Goal: Information Seeking & Learning: Compare options

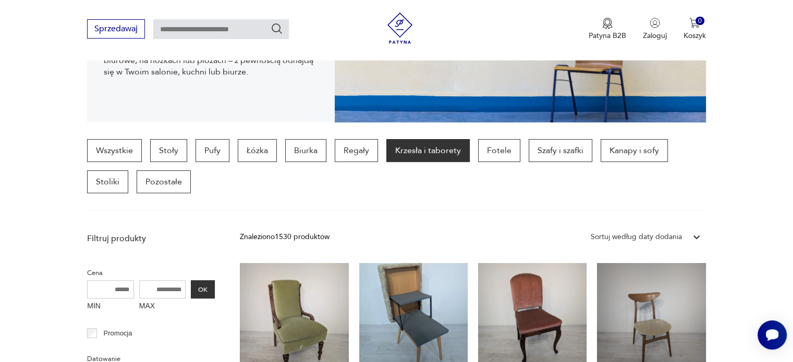
scroll to position [206, 0]
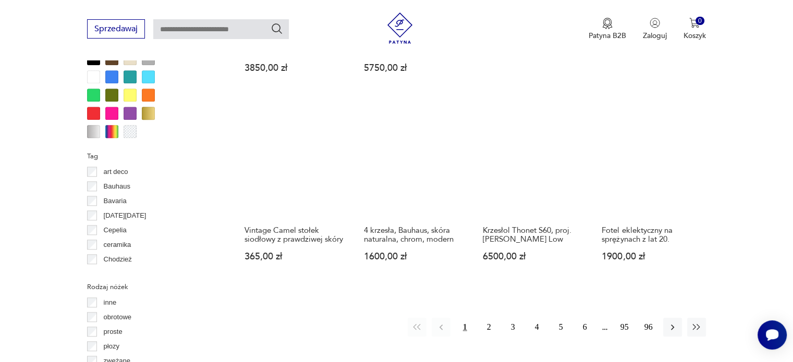
scroll to position [1118, 0]
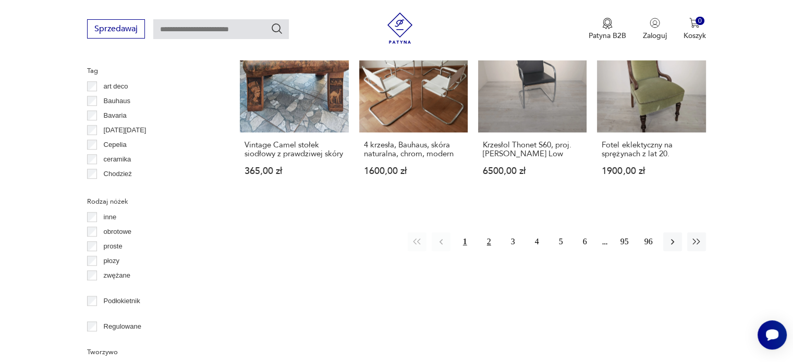
click at [488, 232] on button "2" at bounding box center [489, 241] width 19 height 19
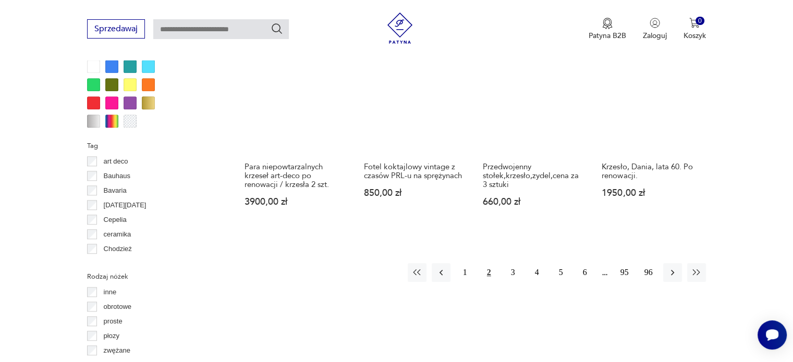
scroll to position [1051, 0]
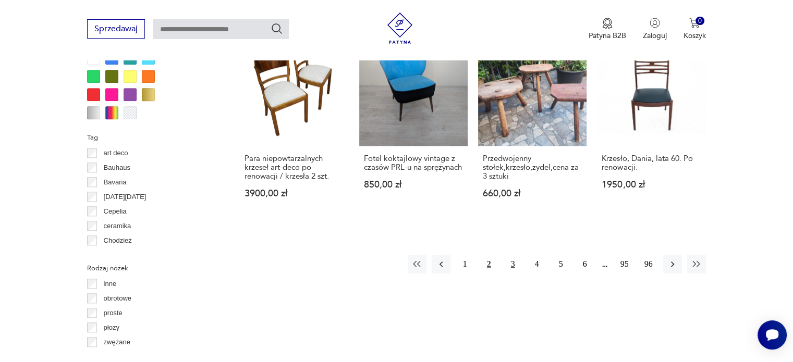
click at [510, 255] on button "3" at bounding box center [513, 264] width 19 height 19
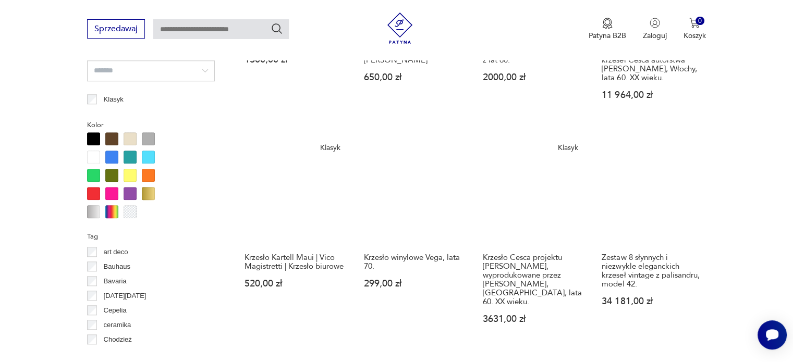
scroll to position [953, 0]
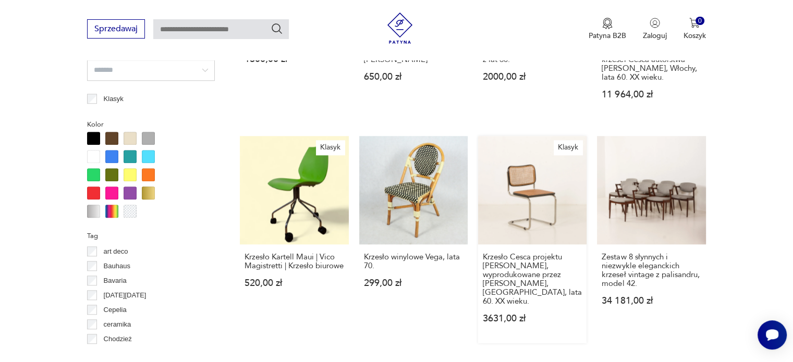
click at [528, 173] on link "[PERSON_NAME] Cesca projektu [PERSON_NAME], wyprodukowane przez [PERSON_NAME], …" at bounding box center [532, 239] width 108 height 207
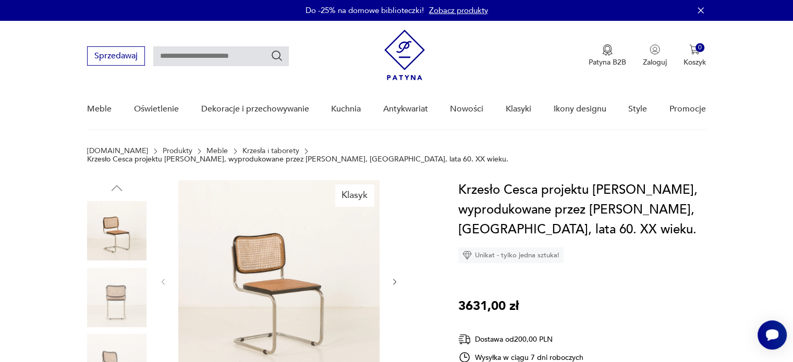
click at [123, 298] on img at bounding box center [116, 297] width 59 height 59
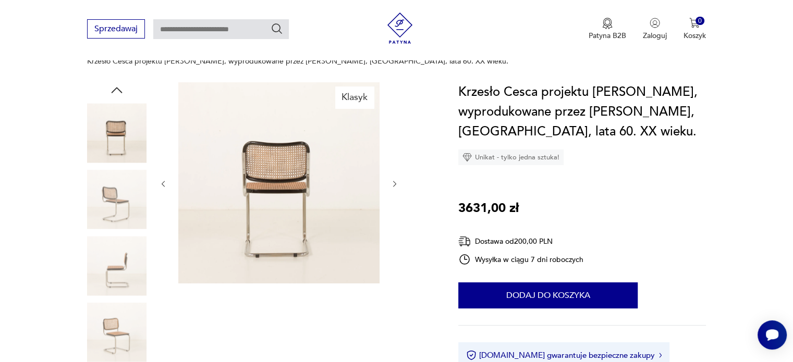
scroll to position [99, 0]
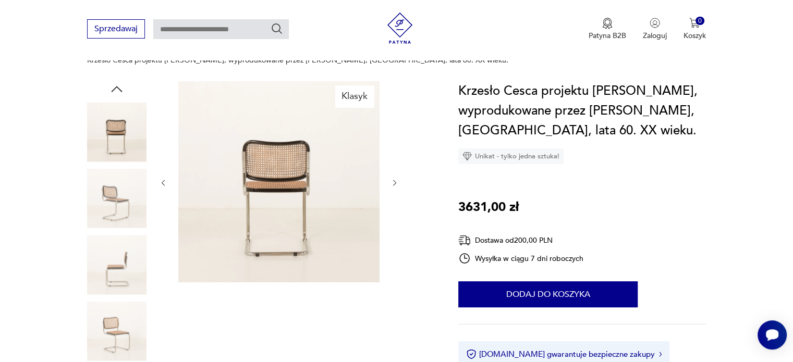
click at [123, 302] on img at bounding box center [116, 331] width 59 height 59
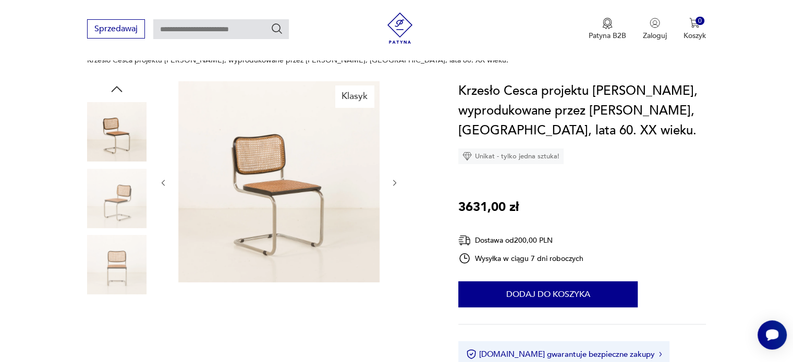
click at [123, 302] on img at bounding box center [116, 331] width 59 height 59
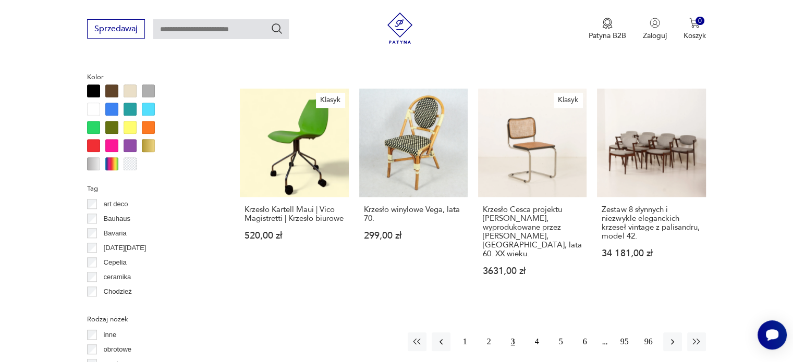
scroll to position [1001, 0]
click at [535, 332] on button "4" at bounding box center [536, 341] width 19 height 19
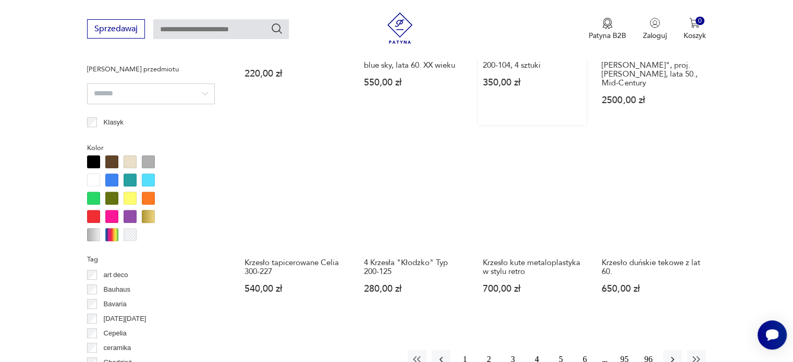
scroll to position [1120, 0]
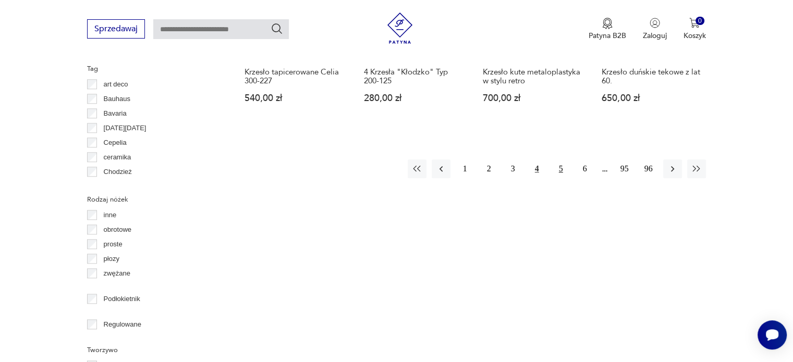
click at [557, 159] on button "5" at bounding box center [560, 168] width 19 height 19
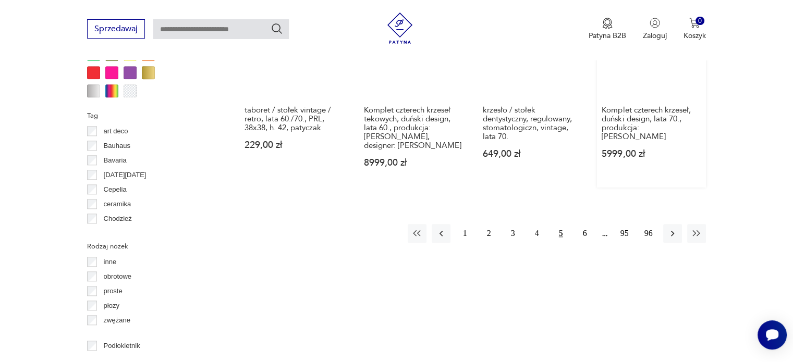
scroll to position [1075, 0]
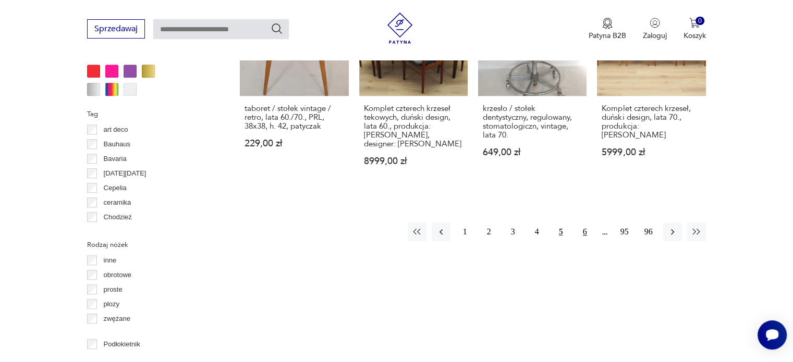
click at [586, 223] on button "6" at bounding box center [584, 232] width 19 height 19
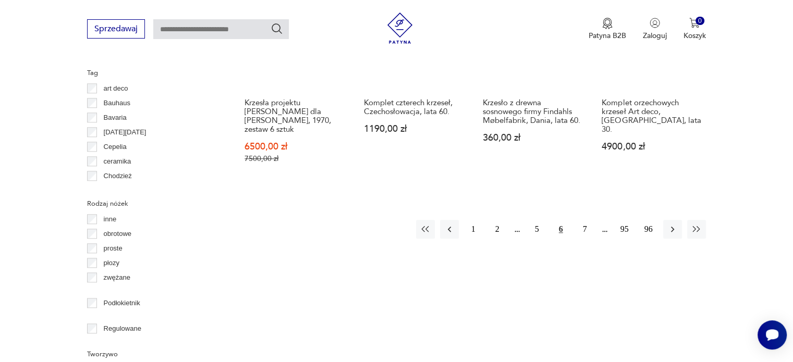
scroll to position [1117, 0]
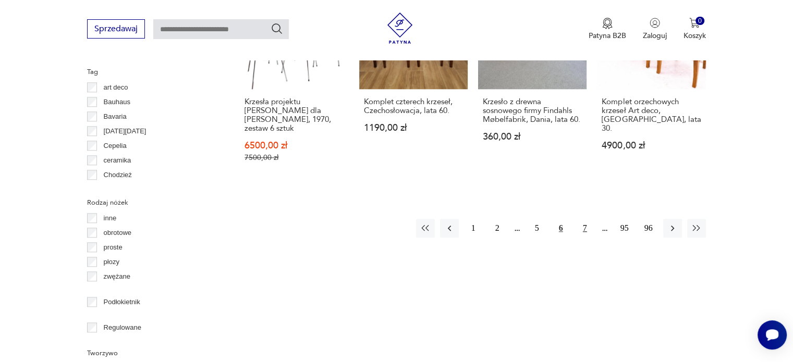
click at [586, 219] on button "7" at bounding box center [584, 228] width 19 height 19
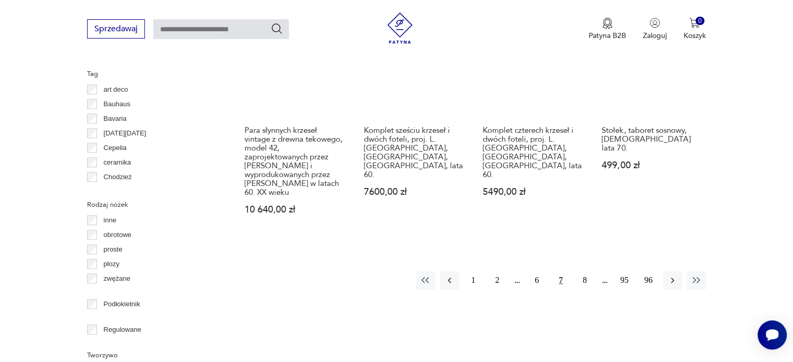
scroll to position [1118, 0]
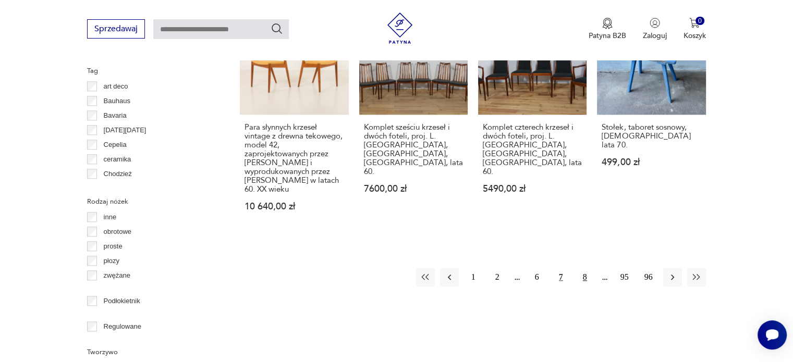
click at [578, 268] on button "8" at bounding box center [584, 277] width 19 height 19
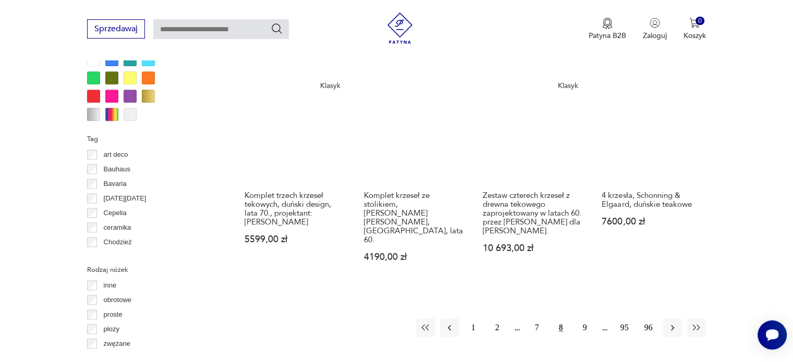
scroll to position [1050, 0]
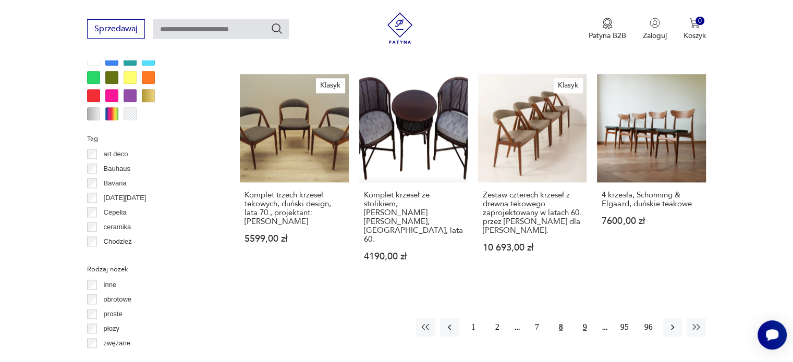
click at [583, 318] on button "9" at bounding box center [584, 327] width 19 height 19
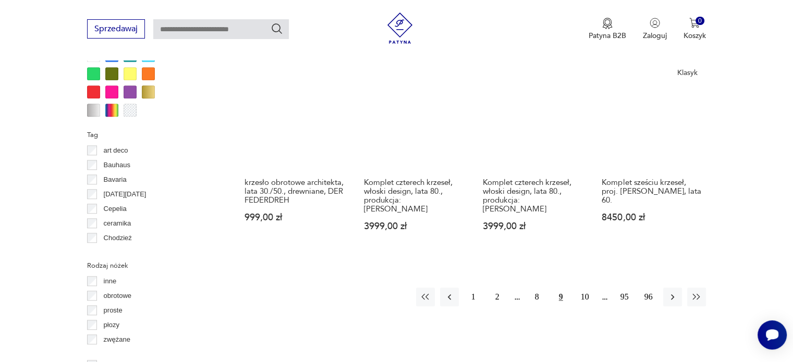
scroll to position [1059, 0]
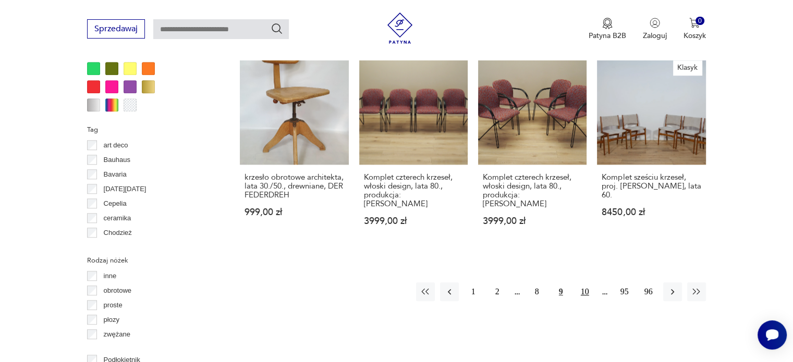
click at [581, 283] on button "10" at bounding box center [584, 292] width 19 height 19
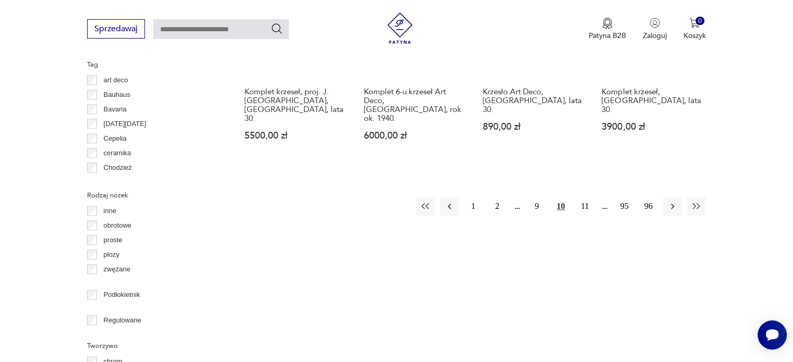
scroll to position [1125, 0]
click at [586, 208] on button "11" at bounding box center [584, 206] width 19 height 19
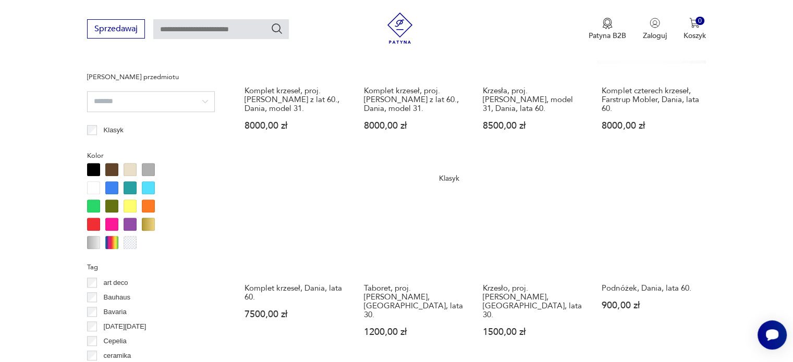
scroll to position [985, 0]
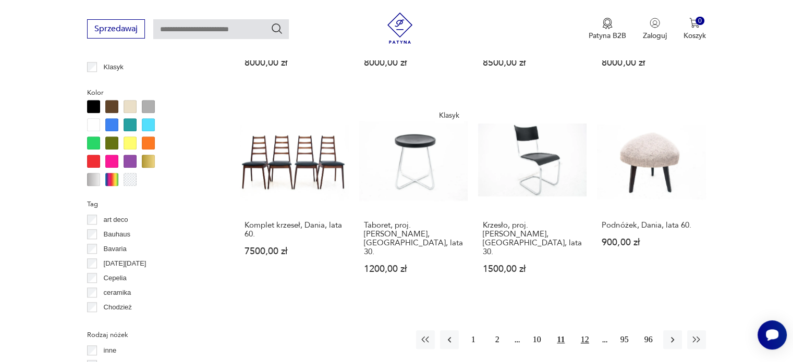
click at [580, 330] on button "12" at bounding box center [584, 339] width 19 height 19
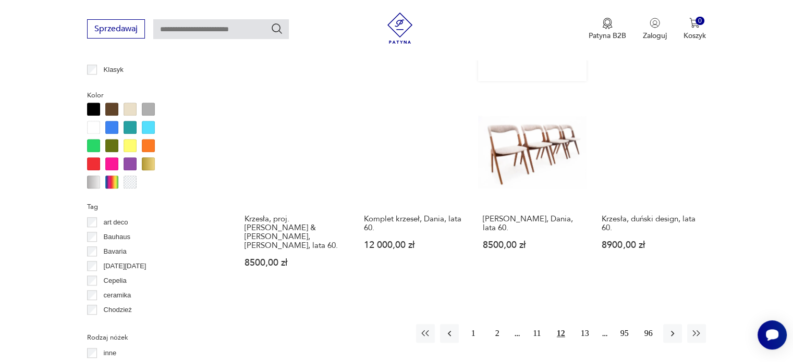
scroll to position [986, 0]
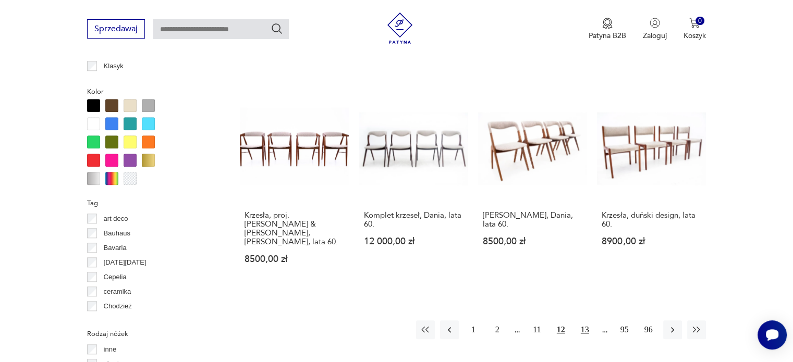
click at [581, 321] on button "13" at bounding box center [584, 330] width 19 height 19
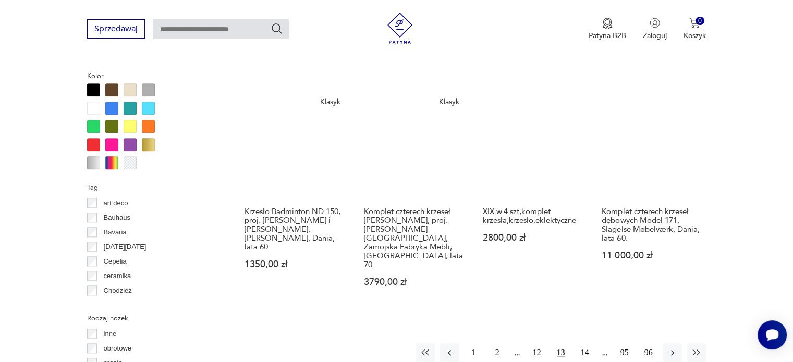
scroll to position [1003, 0]
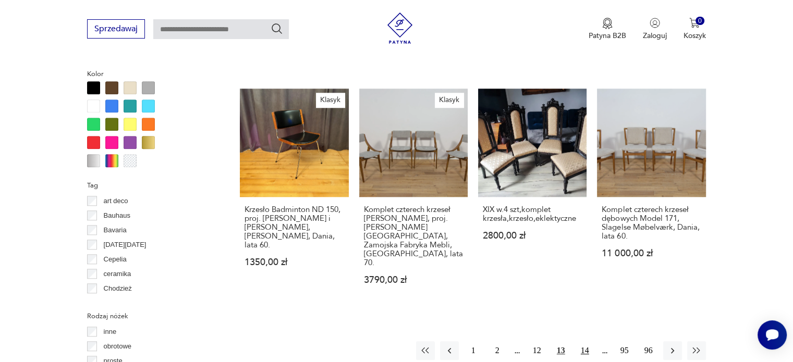
click at [583, 341] on button "14" at bounding box center [584, 350] width 19 height 19
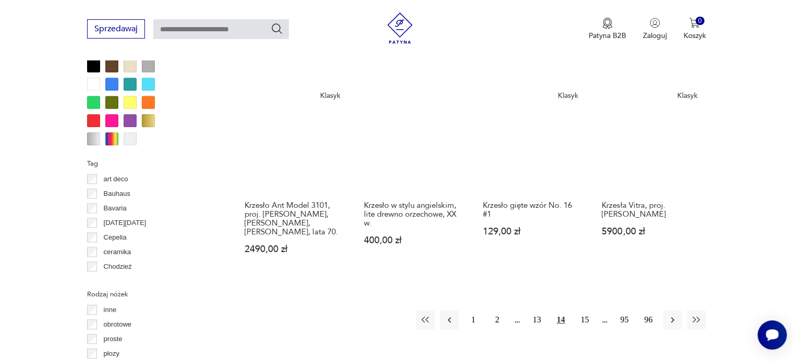
scroll to position [1045, 0]
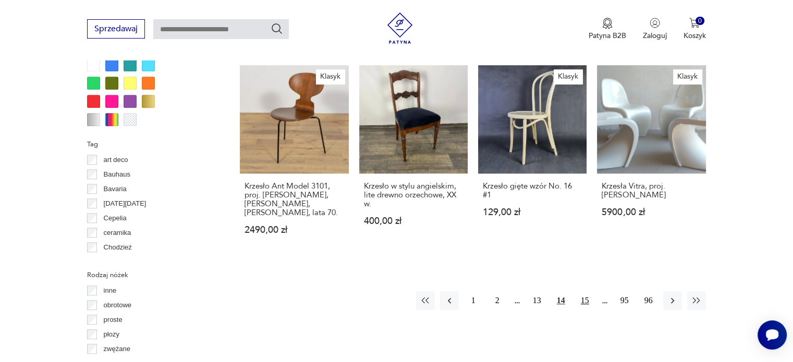
click at [583, 291] on button "15" at bounding box center [584, 300] width 19 height 19
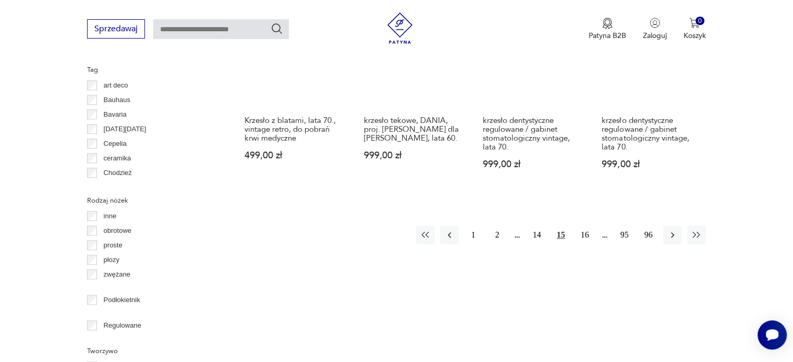
scroll to position [1132, 0]
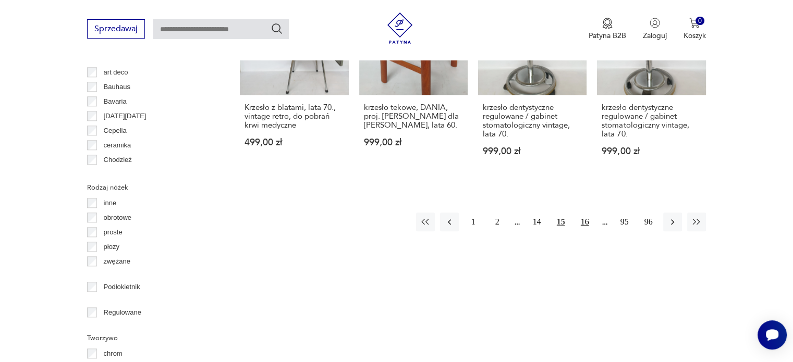
click at [588, 213] on button "16" at bounding box center [584, 222] width 19 height 19
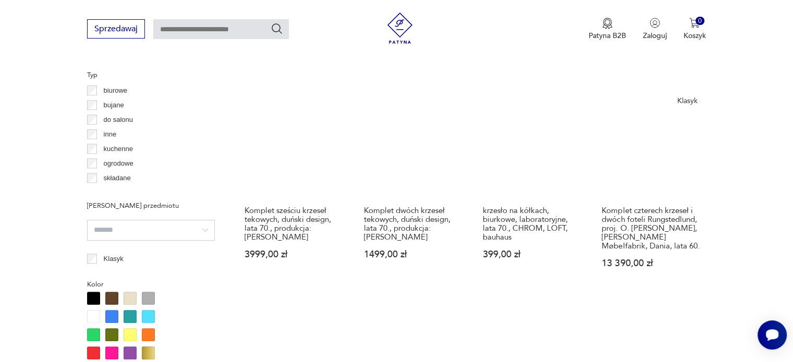
scroll to position [797, 0]
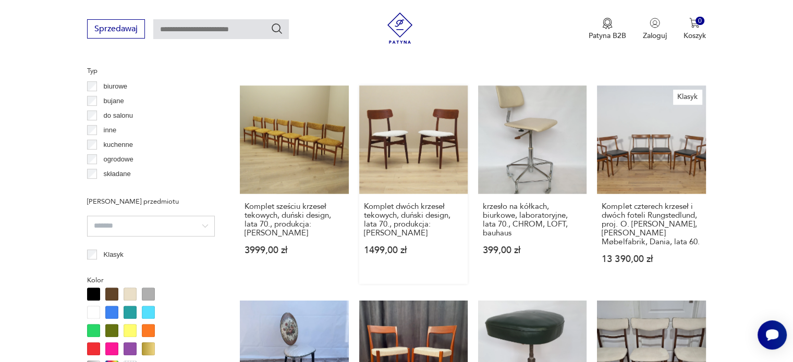
click at [425, 148] on link "Komplet dwóch krzeseł tekowych, duński design, lata 70., produkcja: [PERSON_NAM…" at bounding box center [413, 184] width 108 height 199
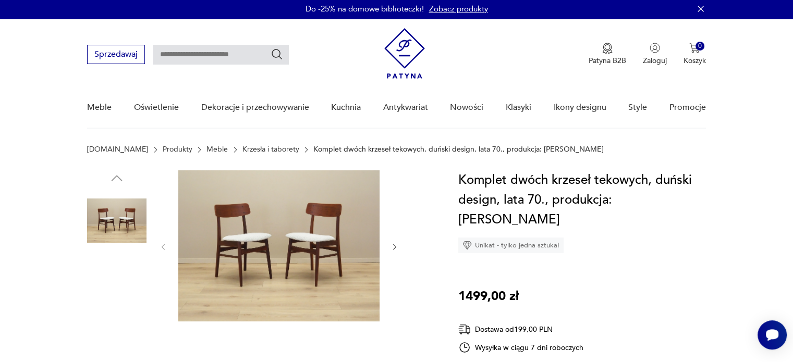
scroll to position [2, 0]
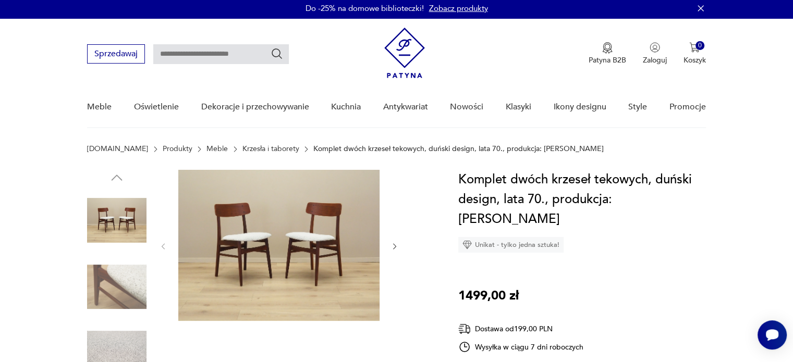
click at [391, 246] on icon "button" at bounding box center [394, 246] width 9 height 9
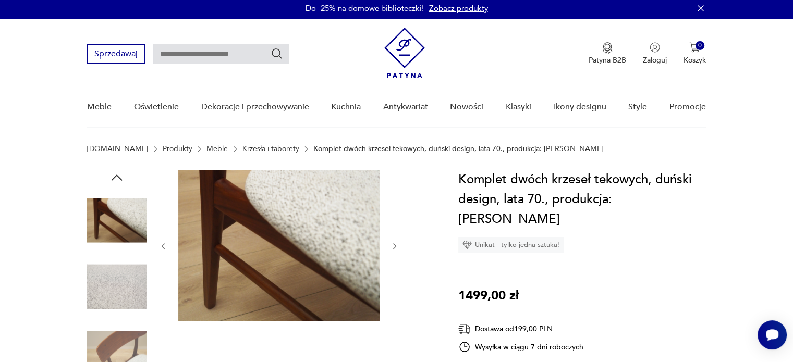
click at [391, 246] on icon "button" at bounding box center [394, 246] width 9 height 9
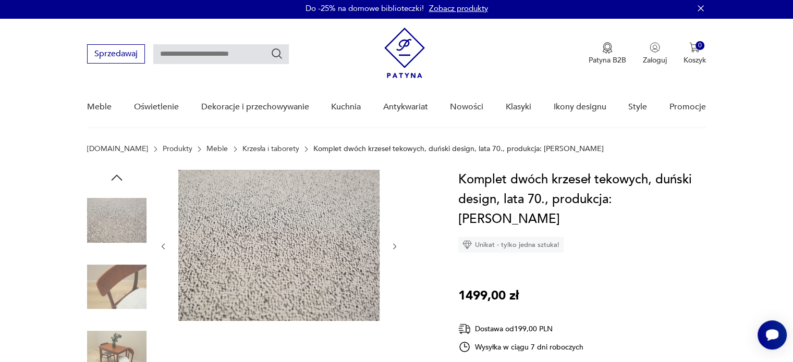
click at [391, 246] on icon "button" at bounding box center [394, 246] width 9 height 9
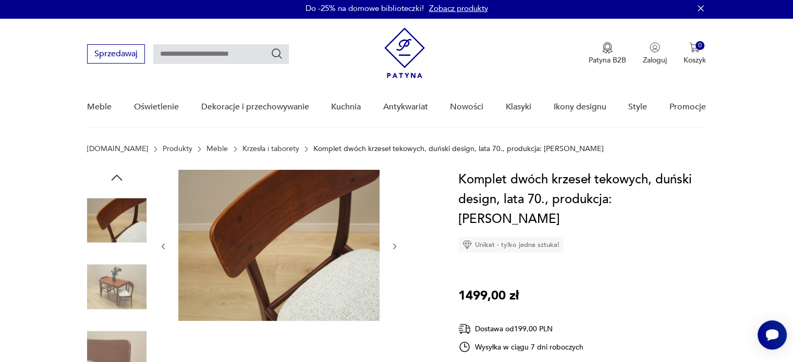
click at [391, 246] on icon "button" at bounding box center [394, 246] width 9 height 9
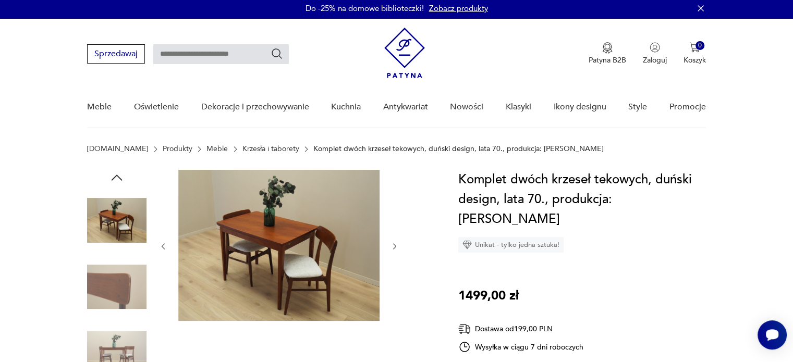
click at [391, 246] on icon "button" at bounding box center [394, 246] width 9 height 9
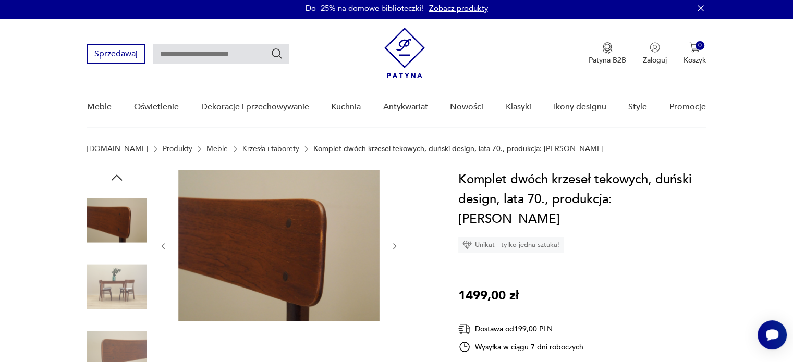
click at [391, 246] on icon "button" at bounding box center [394, 246] width 9 height 9
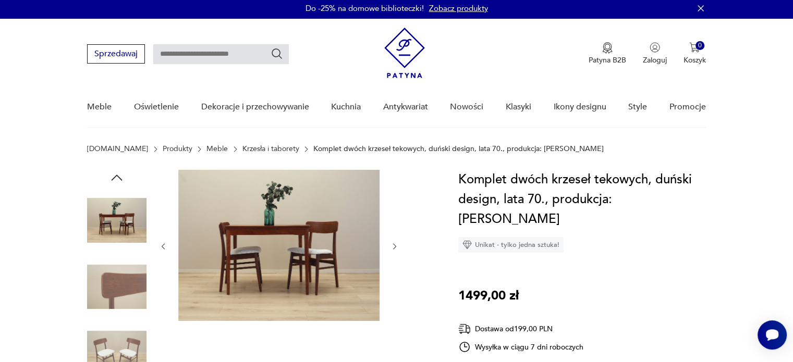
click at [391, 246] on icon "button" at bounding box center [394, 246] width 9 height 9
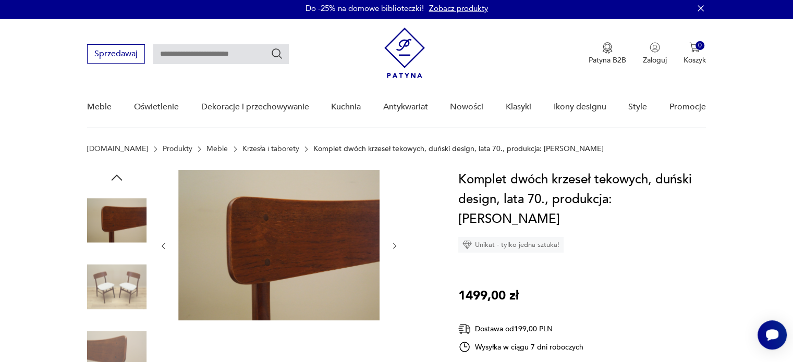
click at [391, 246] on icon "button" at bounding box center [394, 246] width 9 height 9
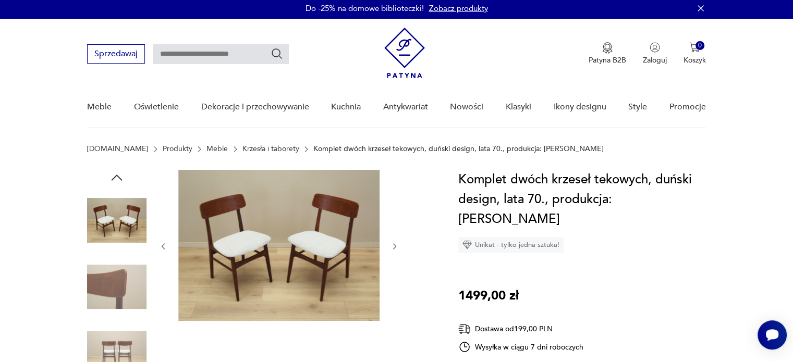
click at [391, 246] on icon "button" at bounding box center [394, 246] width 9 height 9
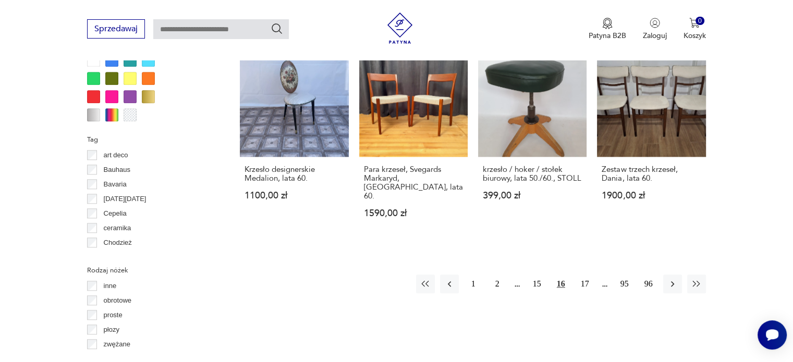
scroll to position [1051, 0]
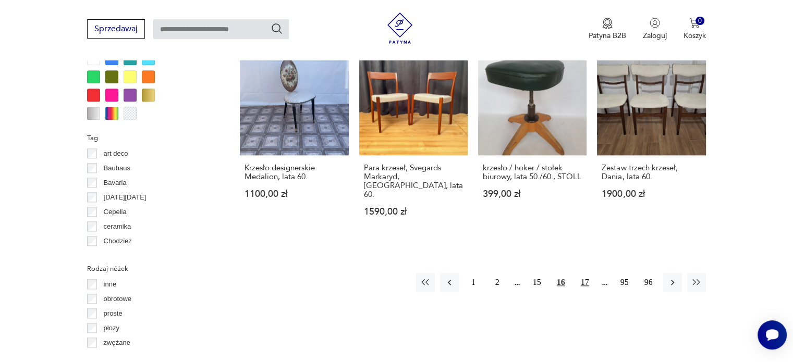
click at [580, 273] on button "17" at bounding box center [584, 282] width 19 height 19
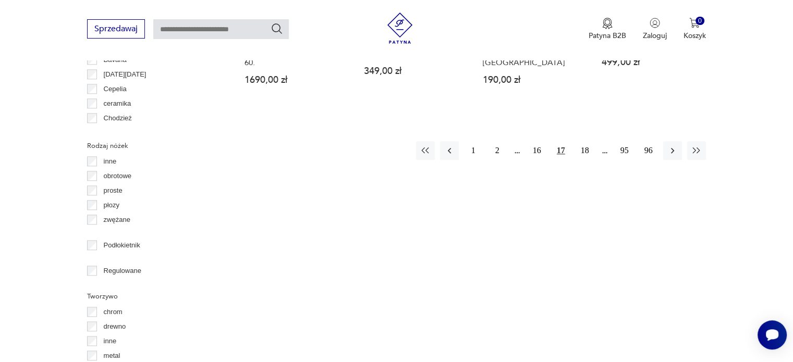
scroll to position [1175, 0]
click at [580, 140] on button "18" at bounding box center [584, 149] width 19 height 19
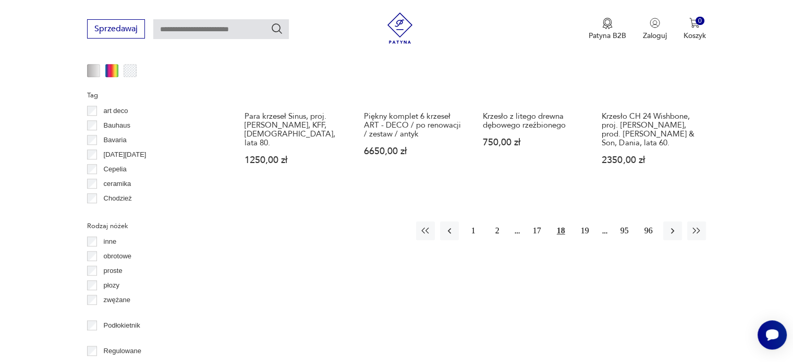
scroll to position [1094, 0]
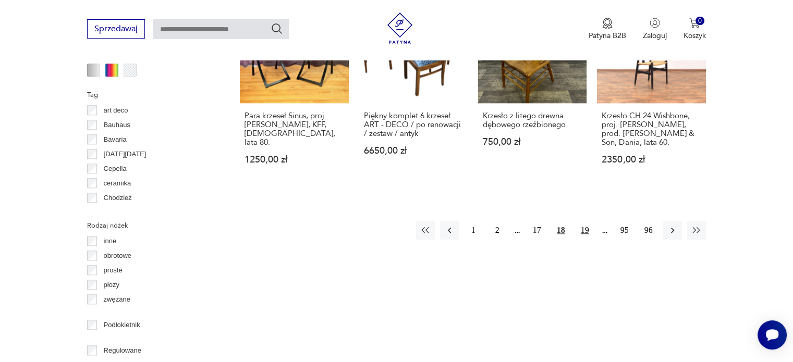
click at [590, 221] on button "19" at bounding box center [584, 230] width 19 height 19
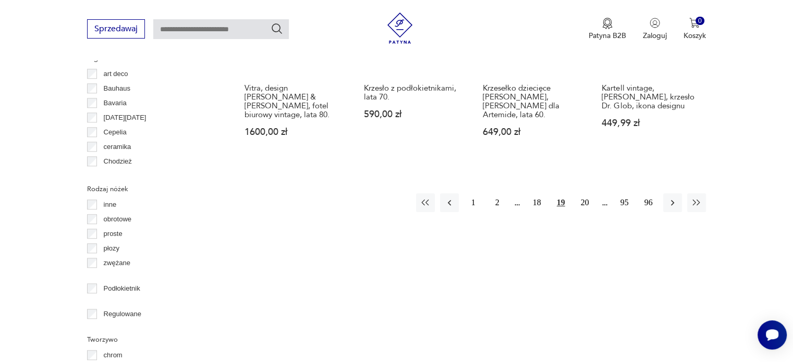
scroll to position [1134, 0]
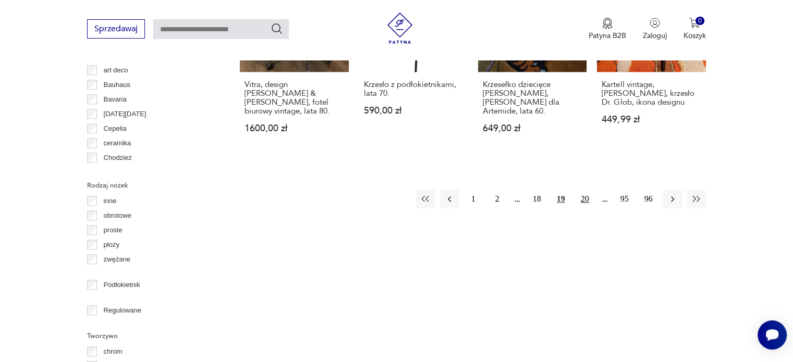
click at [584, 190] on button "20" at bounding box center [584, 199] width 19 height 19
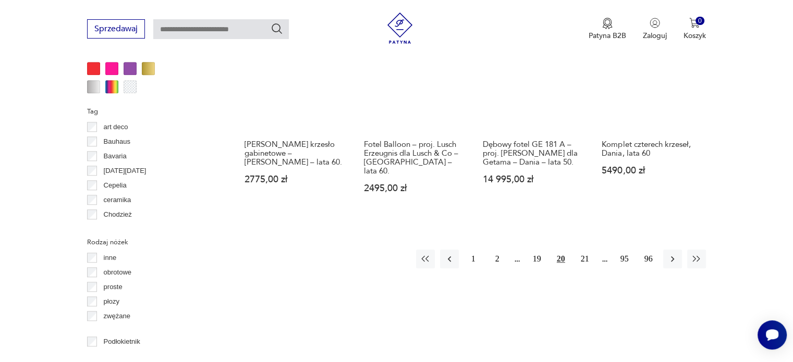
scroll to position [1079, 0]
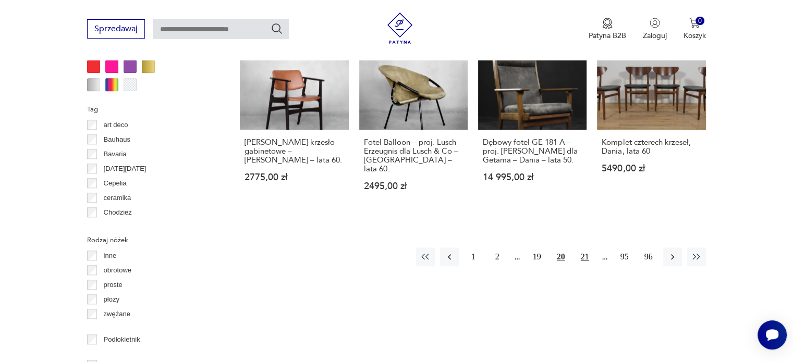
click at [582, 248] on button "21" at bounding box center [584, 257] width 19 height 19
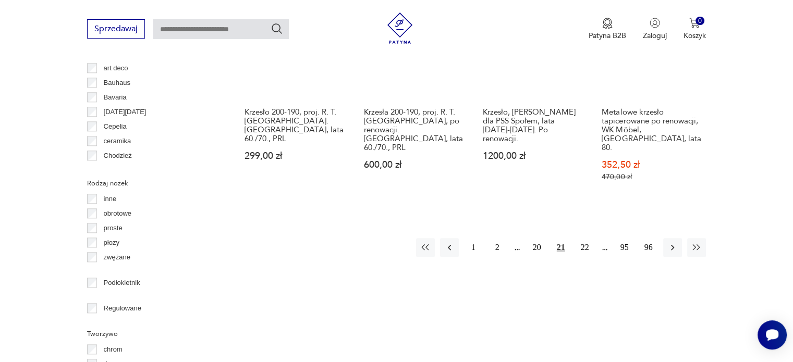
scroll to position [1149, 0]
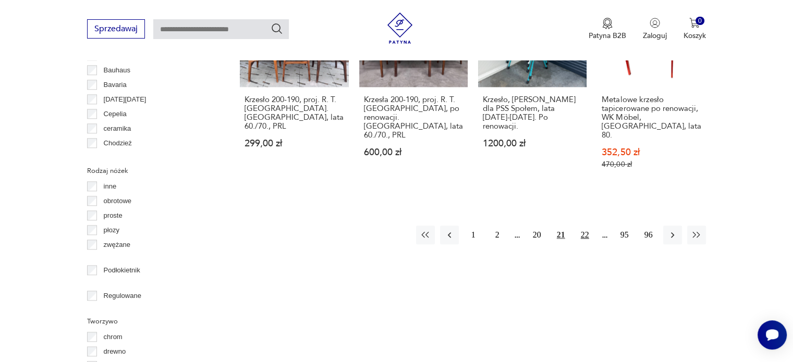
click at [583, 226] on button "22" at bounding box center [584, 235] width 19 height 19
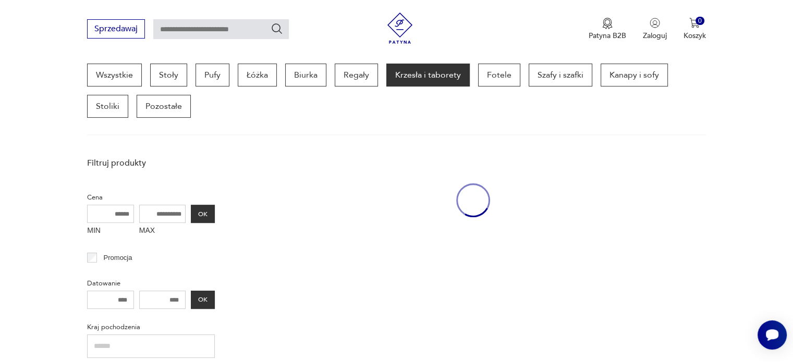
scroll to position [276, 0]
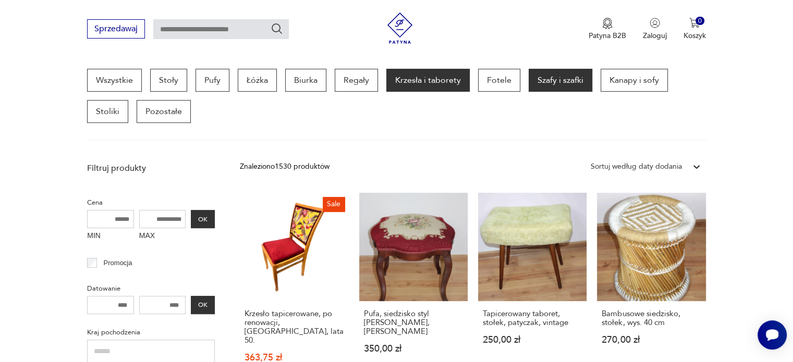
click at [551, 73] on p "Szafy i szafki" at bounding box center [561, 80] width 64 height 23
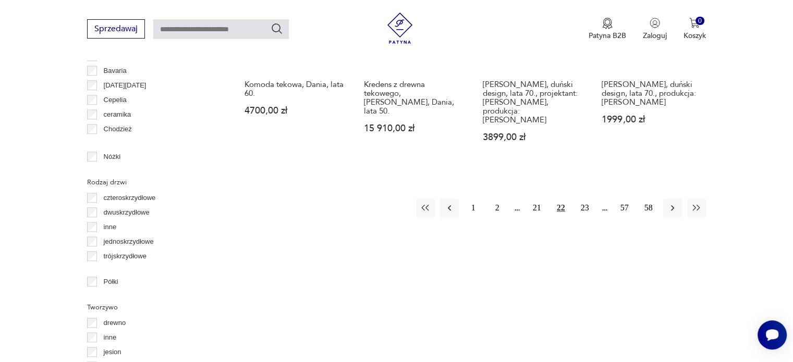
scroll to position [1154, 0]
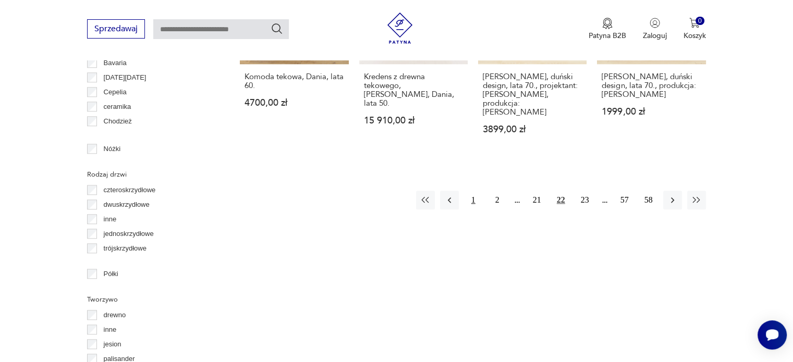
click at [475, 191] on button "1" at bounding box center [473, 200] width 19 height 19
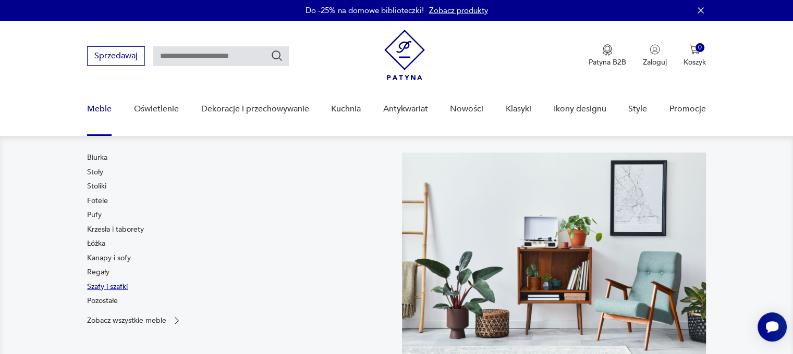
click at [112, 287] on link "Szafy i szafki" at bounding box center [107, 287] width 41 height 10
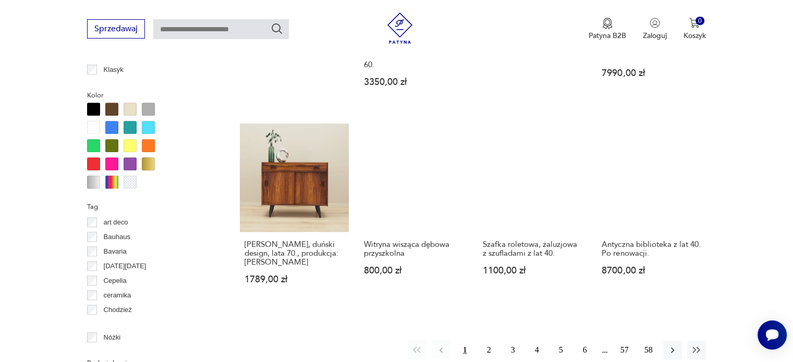
scroll to position [965, 0]
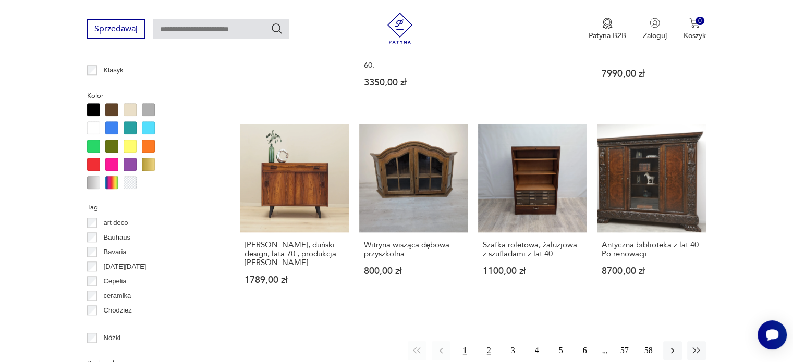
click at [488, 341] on button "2" at bounding box center [489, 350] width 19 height 19
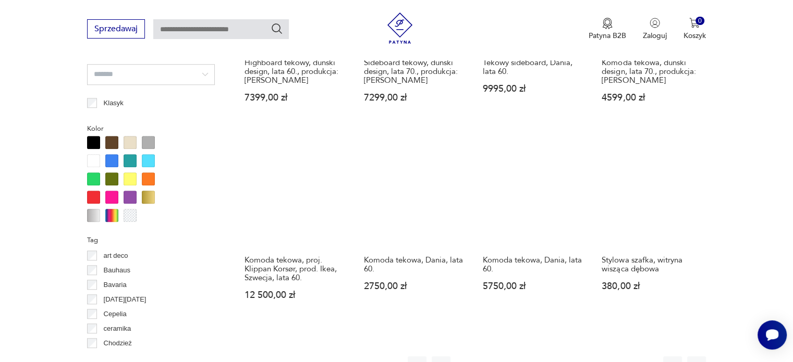
scroll to position [1057, 0]
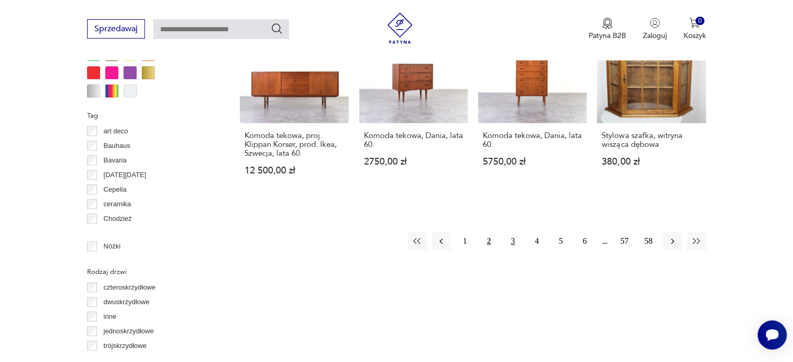
click at [511, 237] on button "3" at bounding box center [513, 241] width 19 height 19
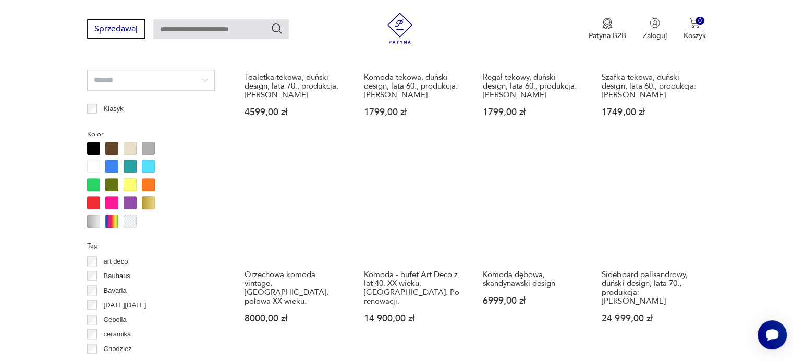
scroll to position [1206, 0]
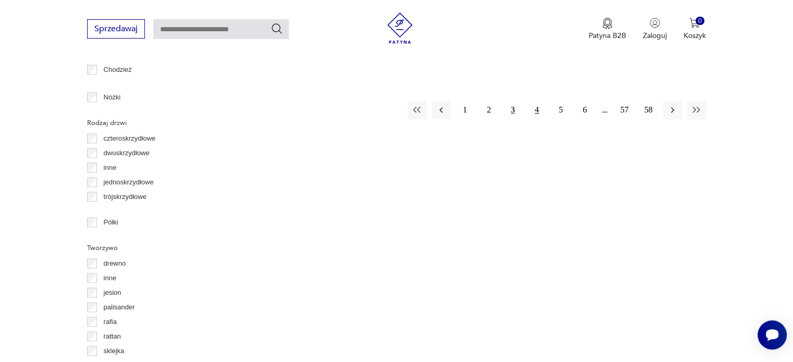
click at [533, 104] on button "4" at bounding box center [536, 110] width 19 height 19
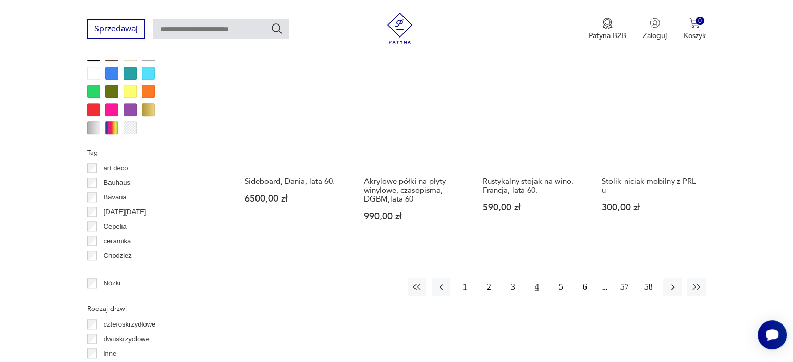
scroll to position [1021, 0]
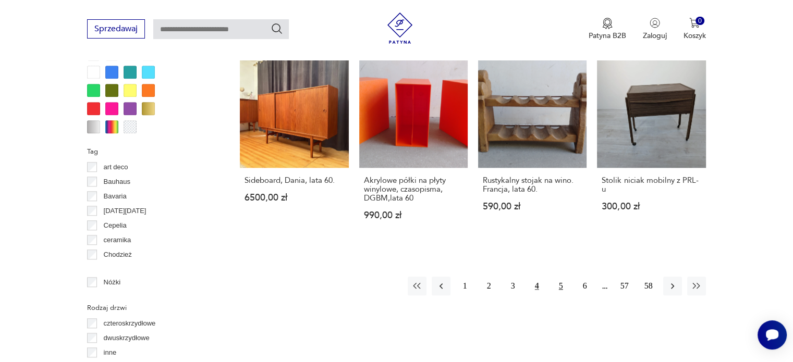
click at [559, 279] on button "5" at bounding box center [560, 286] width 19 height 19
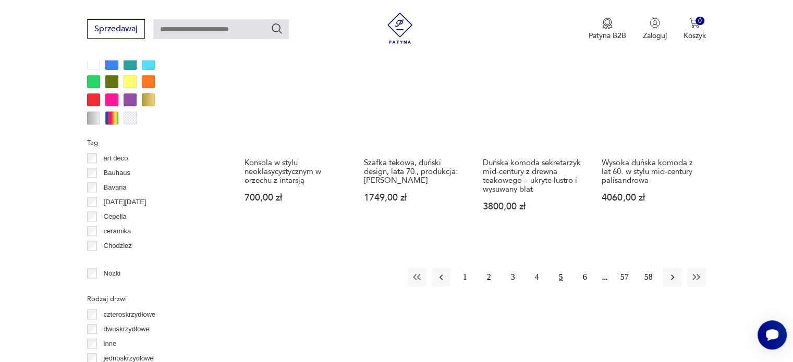
scroll to position [1034, 0]
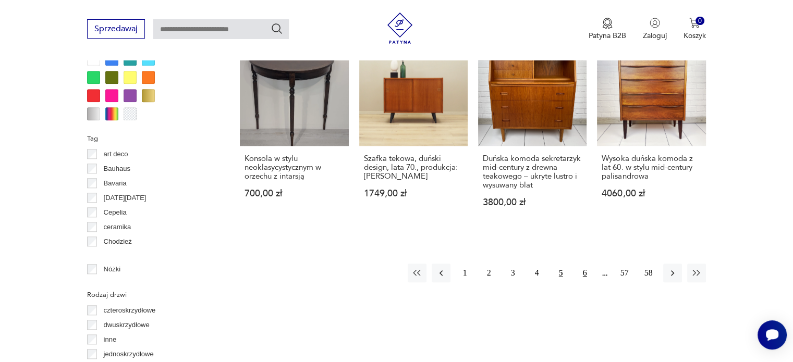
click at [583, 265] on button "6" at bounding box center [584, 273] width 19 height 19
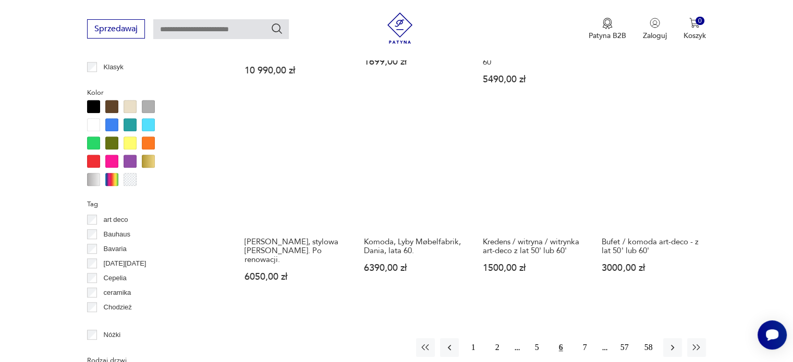
scroll to position [994, 0]
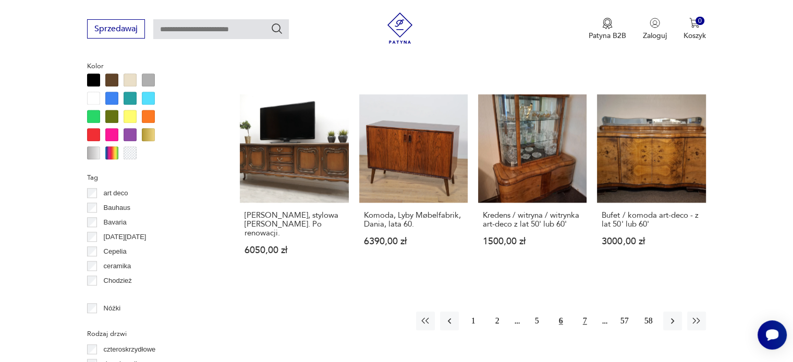
click at [586, 312] on button "7" at bounding box center [584, 321] width 19 height 19
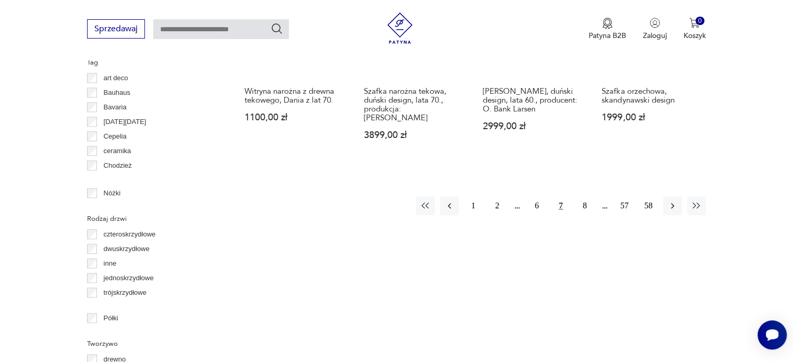
scroll to position [1110, 0]
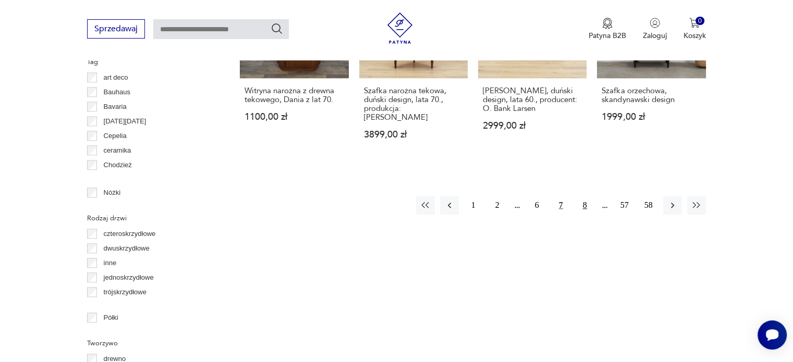
click at [580, 196] on button "8" at bounding box center [584, 205] width 19 height 19
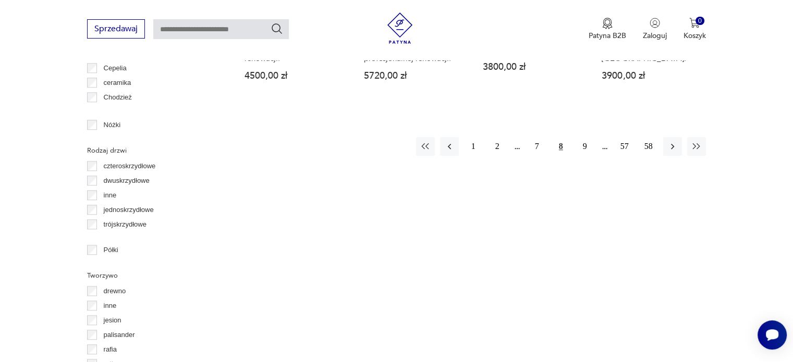
scroll to position [1177, 0]
click at [584, 138] on button "9" at bounding box center [584, 147] width 19 height 19
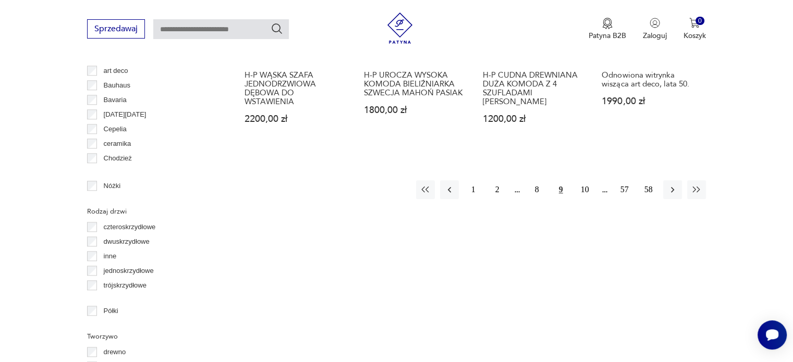
scroll to position [1121, 0]
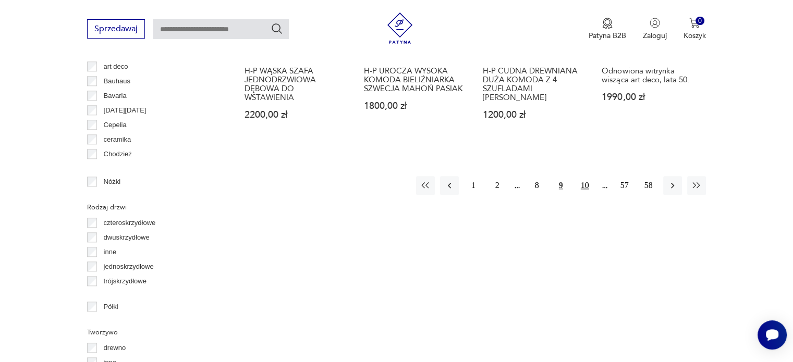
click at [587, 182] on button "10" at bounding box center [584, 185] width 19 height 19
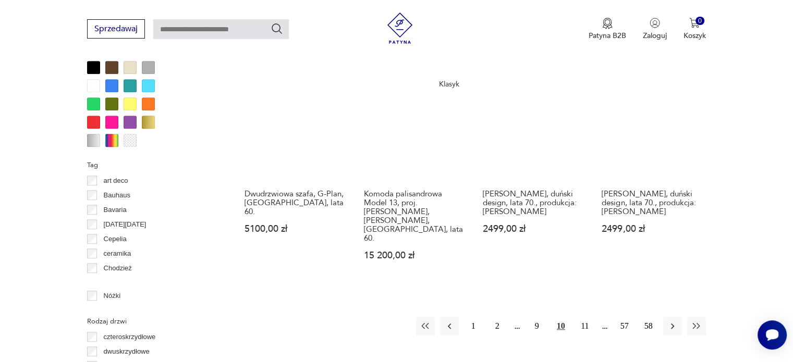
scroll to position [1009, 0]
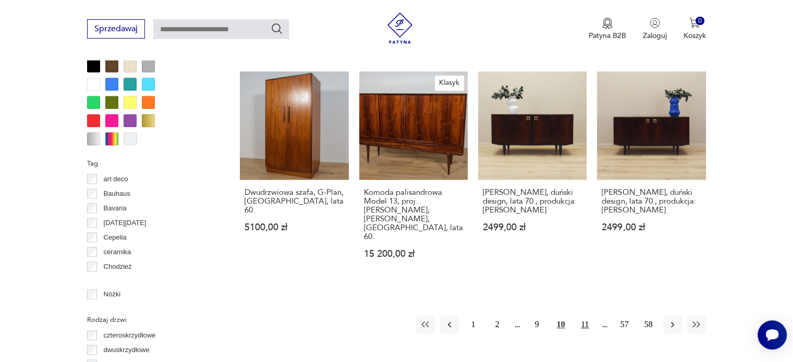
click at [588, 315] on button "11" at bounding box center [584, 324] width 19 height 19
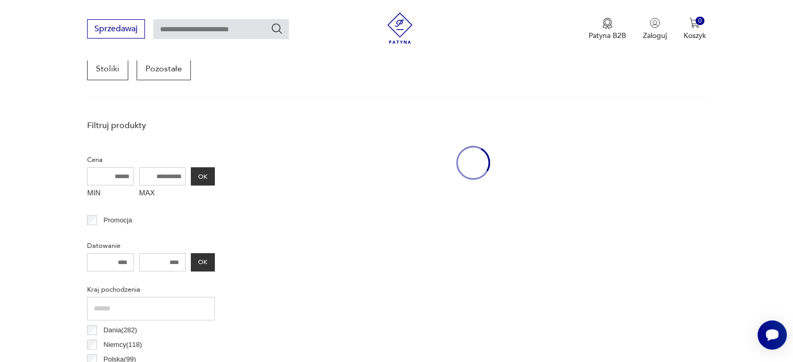
scroll to position [276, 0]
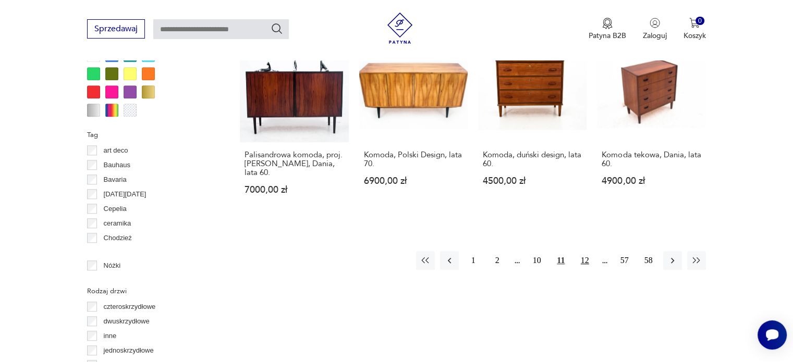
click at [585, 255] on button "12" at bounding box center [584, 260] width 19 height 19
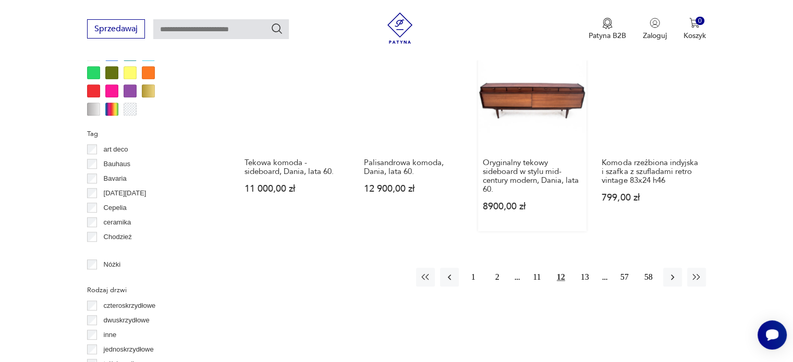
scroll to position [1039, 0]
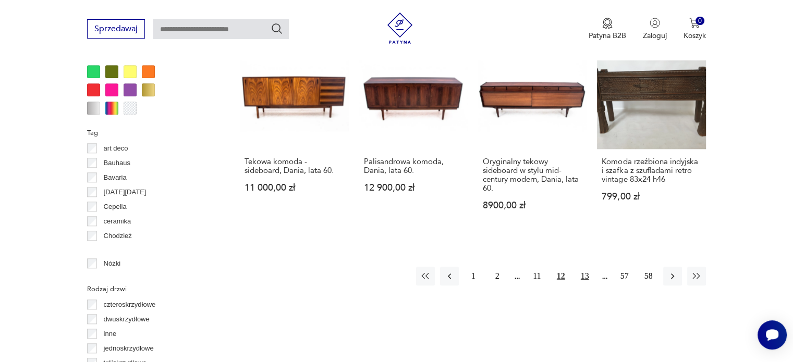
click at [587, 267] on button "13" at bounding box center [584, 276] width 19 height 19
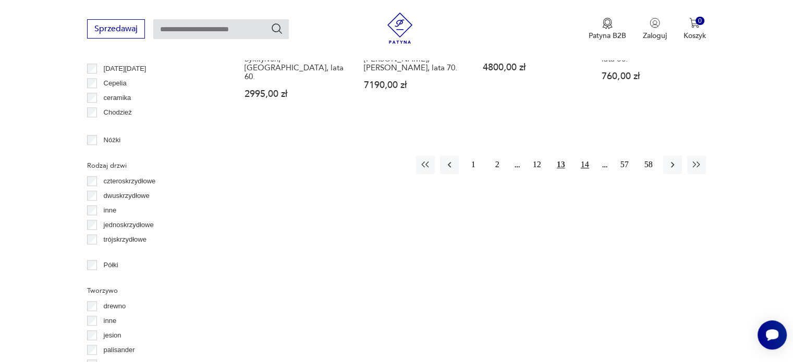
click at [582, 155] on button "14" at bounding box center [584, 164] width 19 height 19
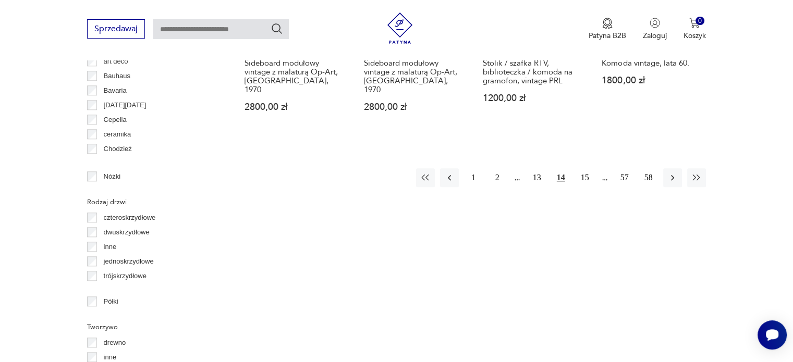
scroll to position [1127, 0]
click at [582, 168] on button "15" at bounding box center [584, 177] width 19 height 19
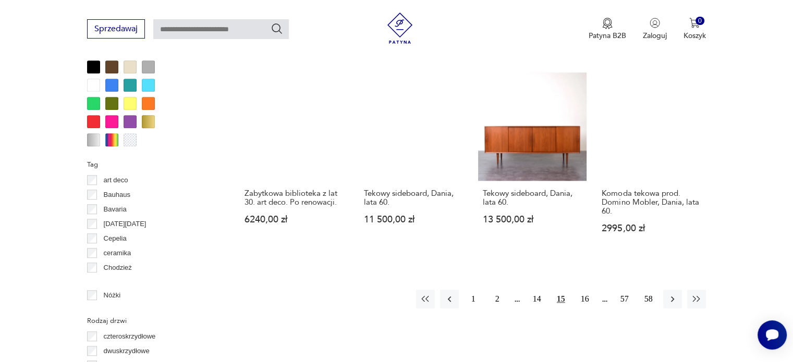
scroll to position [1030, 0]
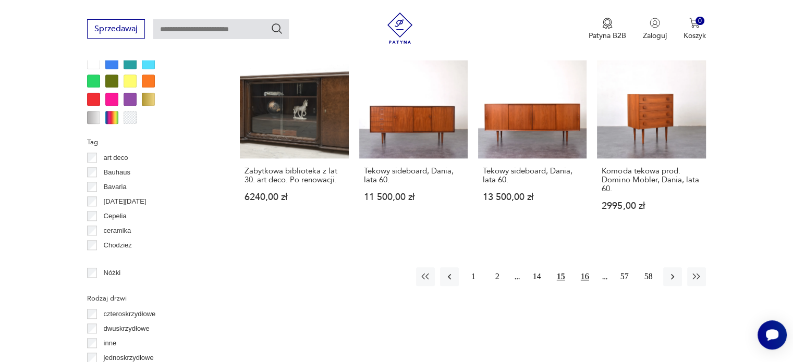
click at [584, 267] on button "16" at bounding box center [584, 276] width 19 height 19
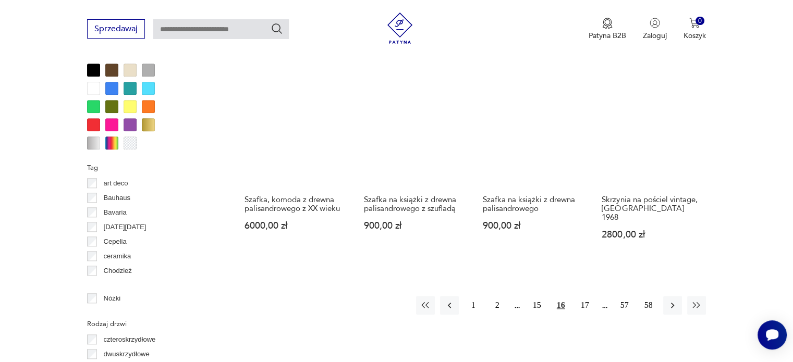
scroll to position [1004, 0]
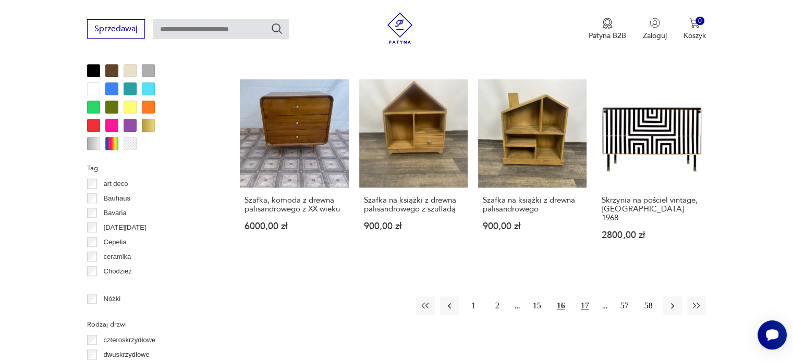
click at [587, 297] on button "17" at bounding box center [584, 306] width 19 height 19
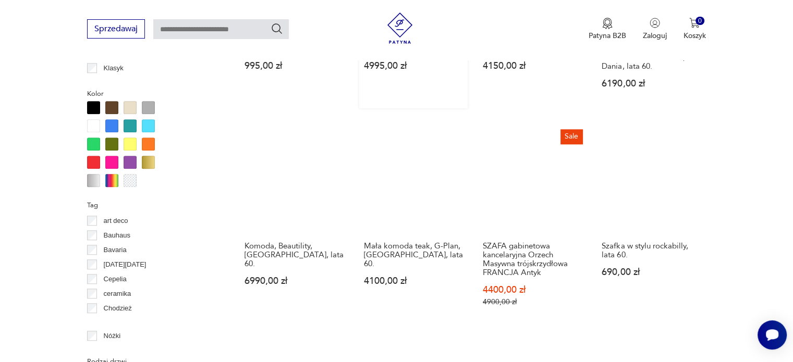
scroll to position [1150, 0]
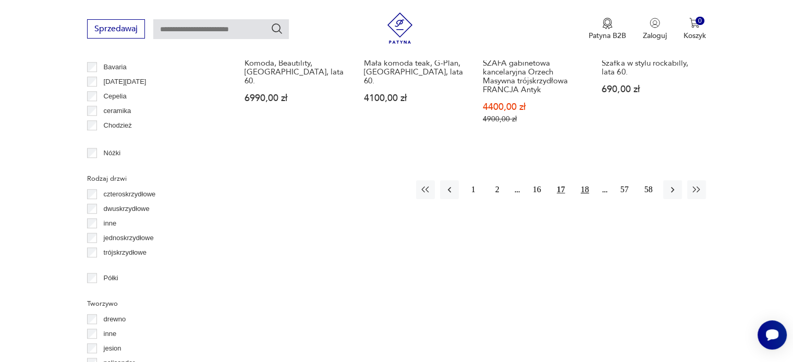
click at [579, 180] on button "18" at bounding box center [584, 189] width 19 height 19
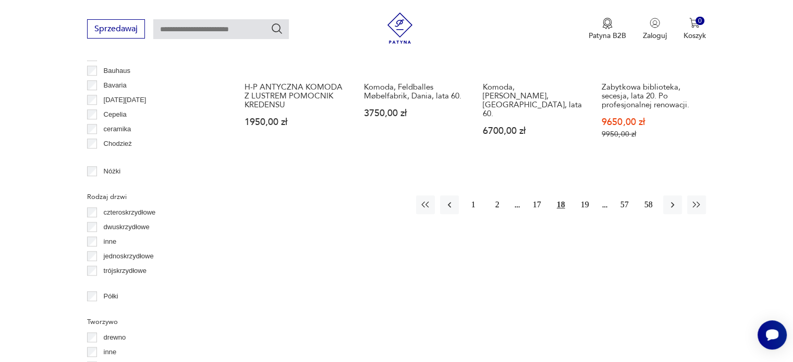
scroll to position [1132, 0]
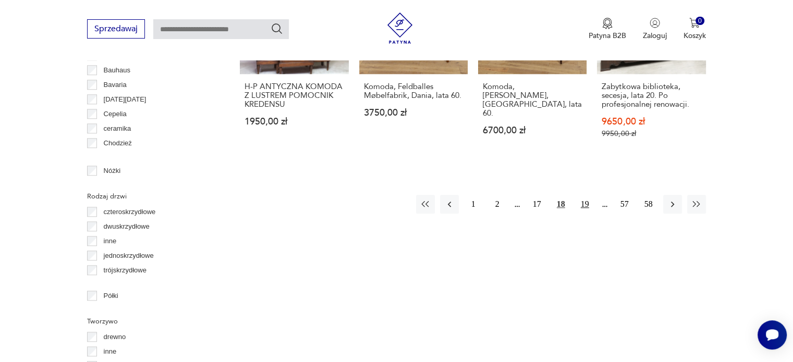
click at [582, 195] on button "19" at bounding box center [584, 204] width 19 height 19
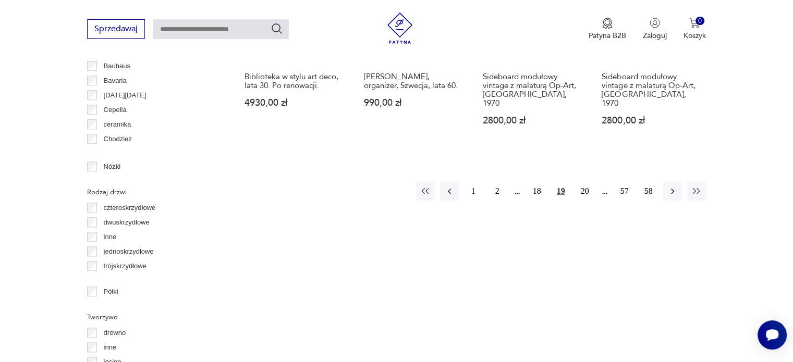
scroll to position [1137, 0]
click at [584, 181] on button "20" at bounding box center [584, 190] width 19 height 19
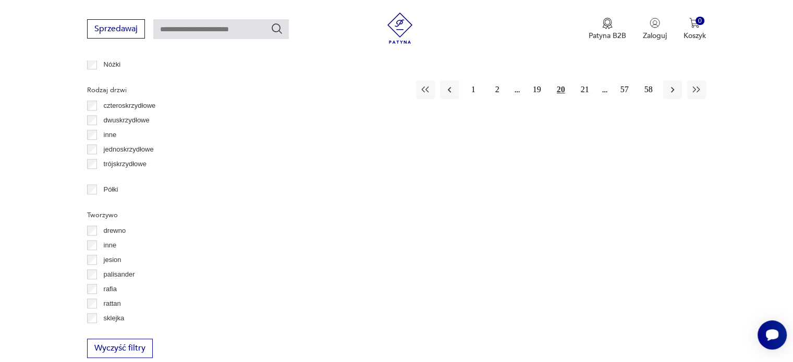
scroll to position [1239, 0]
click at [584, 80] on button "21" at bounding box center [584, 89] width 19 height 19
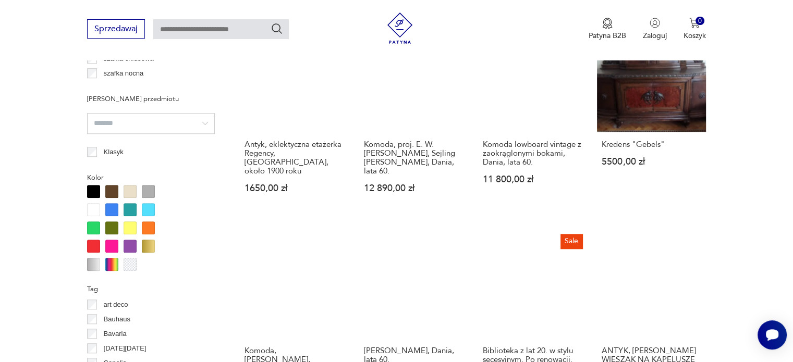
scroll to position [1106, 0]
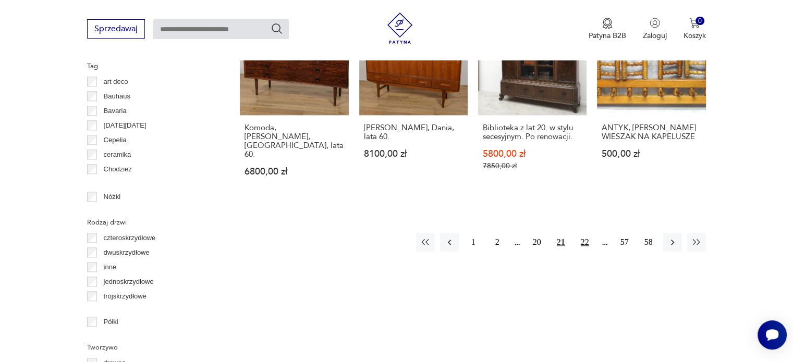
click at [587, 233] on button "22" at bounding box center [584, 242] width 19 height 19
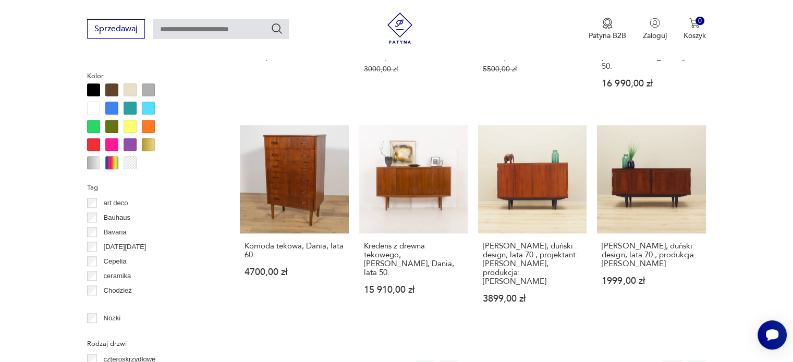
scroll to position [1231, 0]
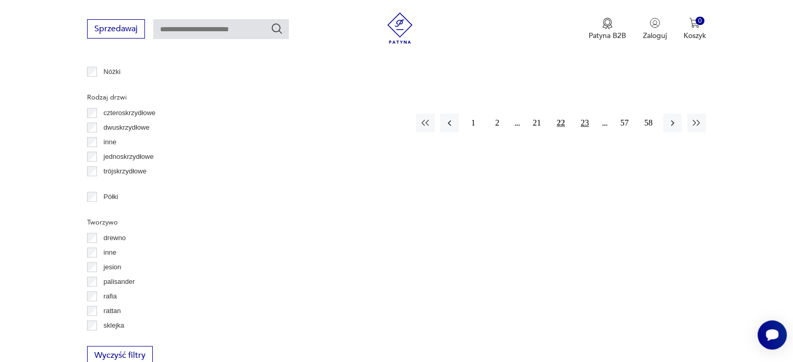
click at [583, 114] on button "23" at bounding box center [584, 123] width 19 height 19
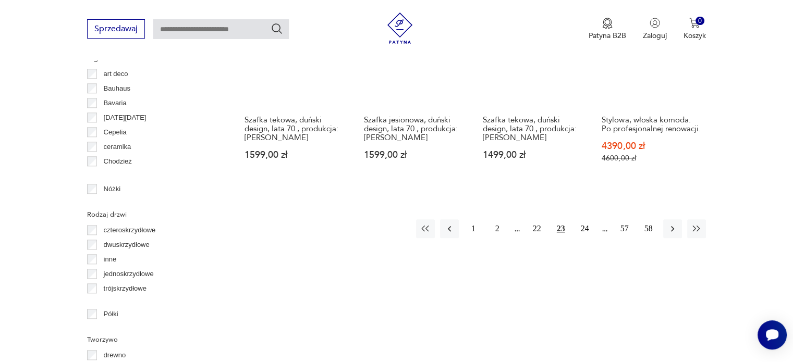
scroll to position [1113, 0]
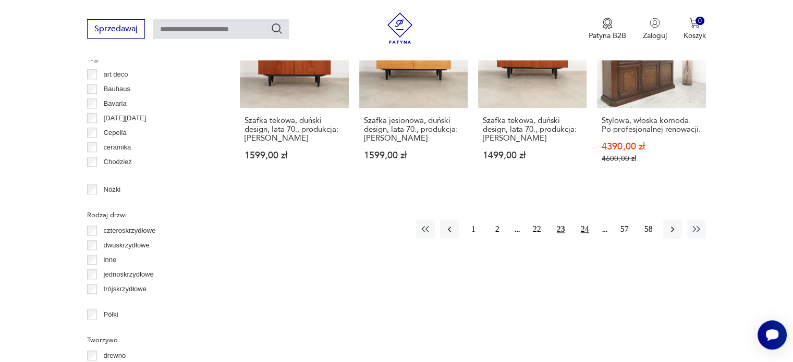
click at [590, 223] on button "24" at bounding box center [584, 229] width 19 height 19
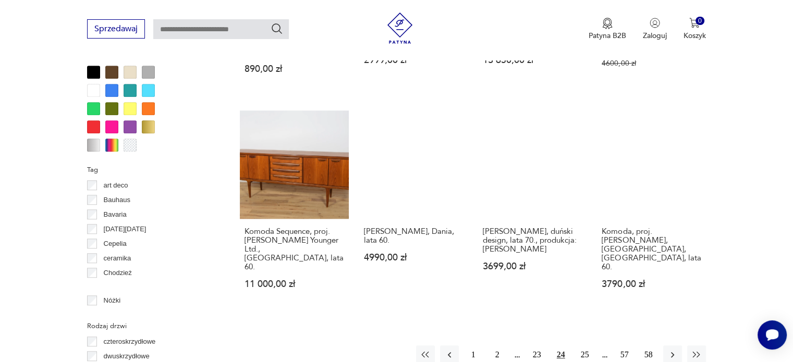
scroll to position [998, 0]
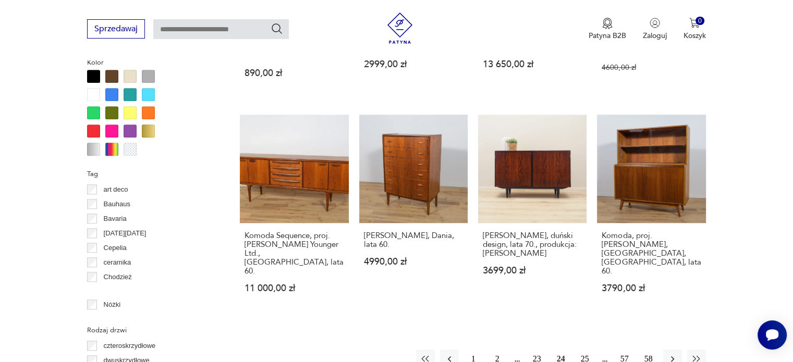
click at [584, 350] on button "25" at bounding box center [584, 359] width 19 height 19
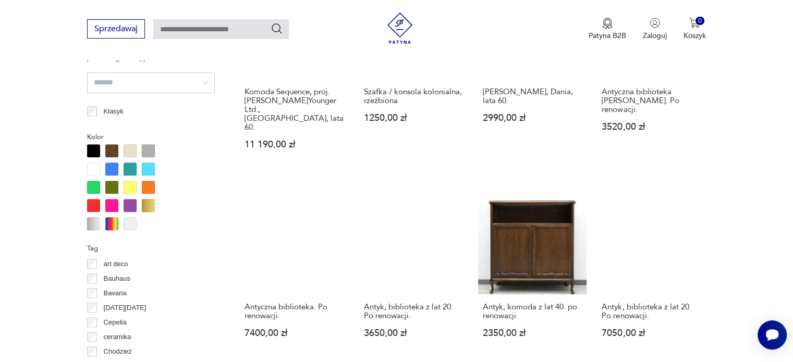
scroll to position [1180, 0]
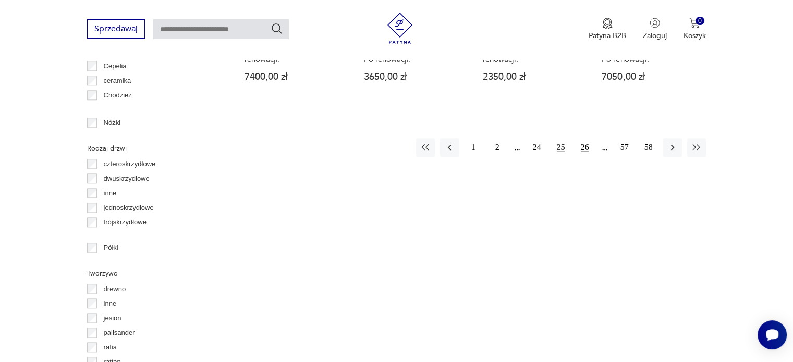
click at [580, 138] on button "26" at bounding box center [584, 147] width 19 height 19
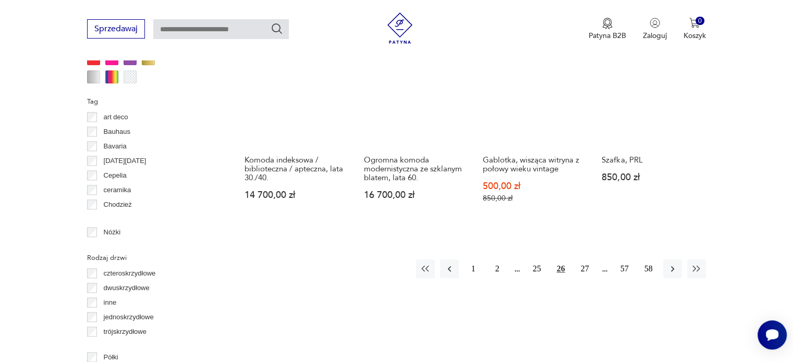
scroll to position [1036, 0]
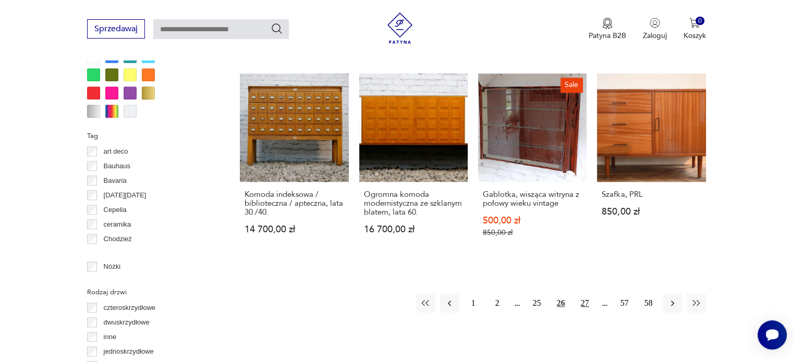
click at [579, 294] on button "27" at bounding box center [584, 303] width 19 height 19
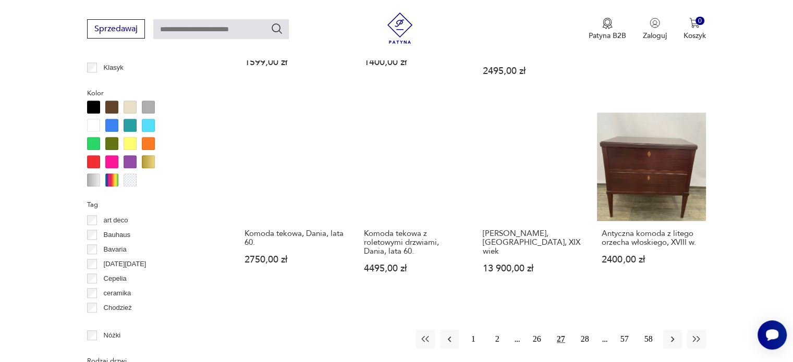
scroll to position [968, 0]
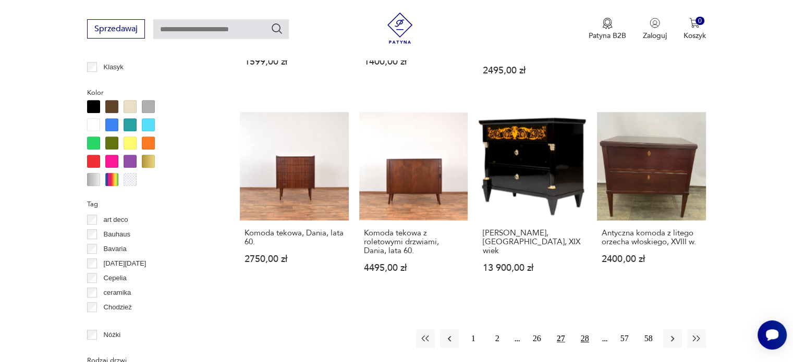
click at [581, 329] on button "28" at bounding box center [584, 338] width 19 height 19
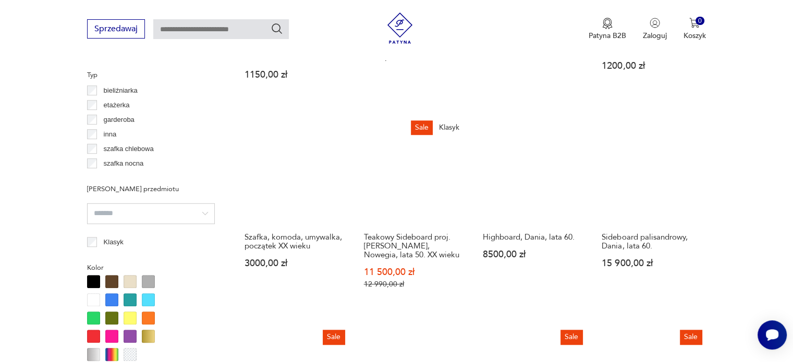
scroll to position [991, 0]
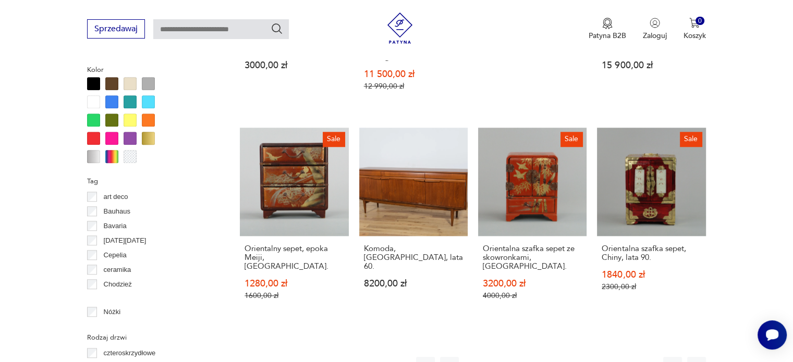
click at [237, 28] on input "text" at bounding box center [221, 29] width 136 height 20
type input "**********"
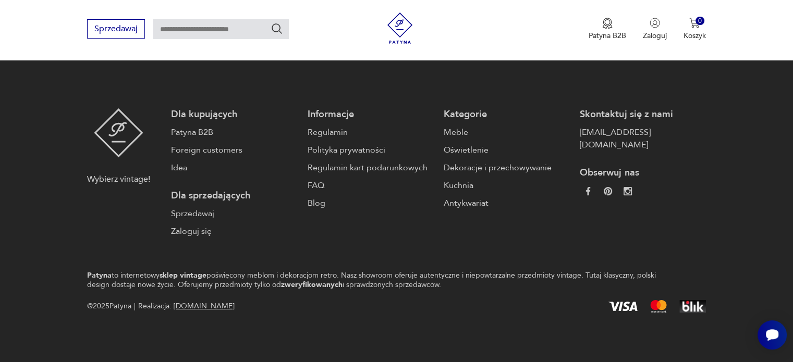
type input "**********"
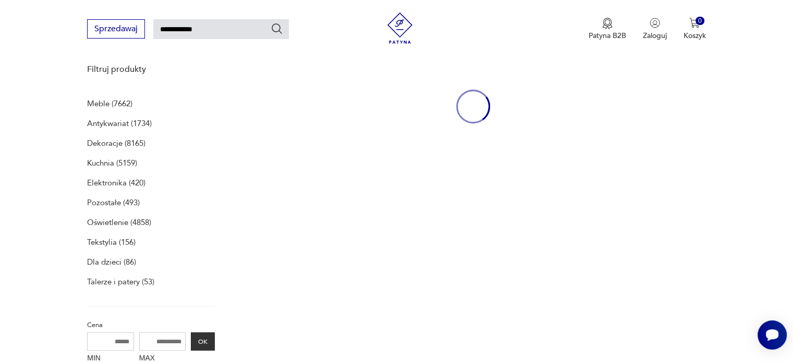
scroll to position [134, 0]
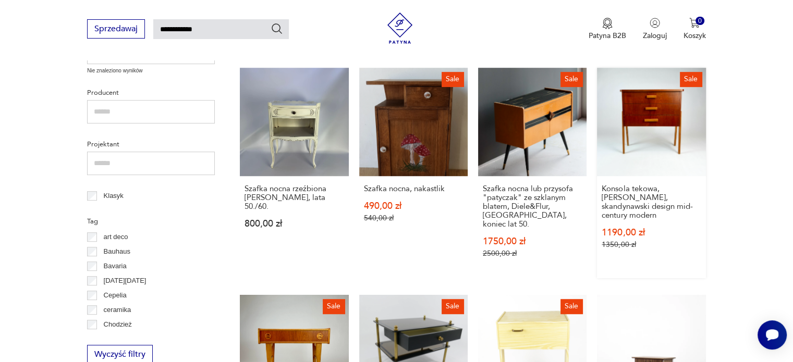
click at [646, 127] on link "Sale Konsola tekowa, szafka nocna, skandynawski design mid-century modern 1190,…" at bounding box center [651, 173] width 108 height 211
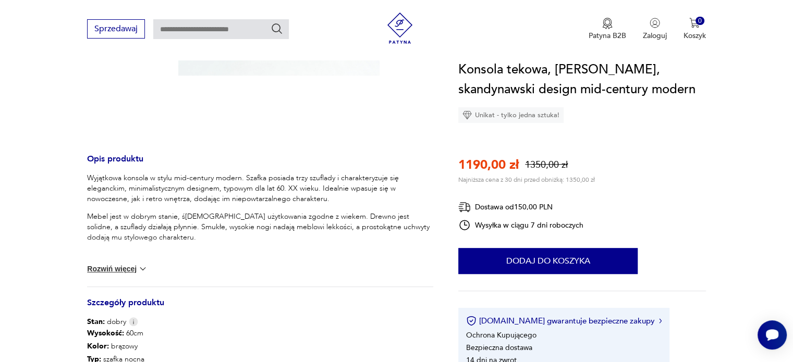
scroll to position [271, 0]
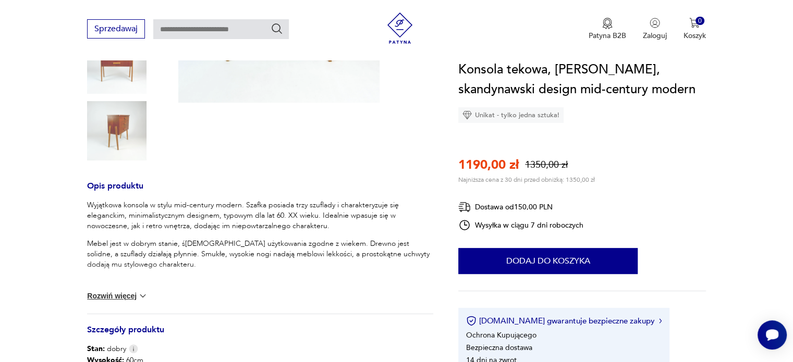
click at [120, 130] on img at bounding box center [116, 130] width 59 height 59
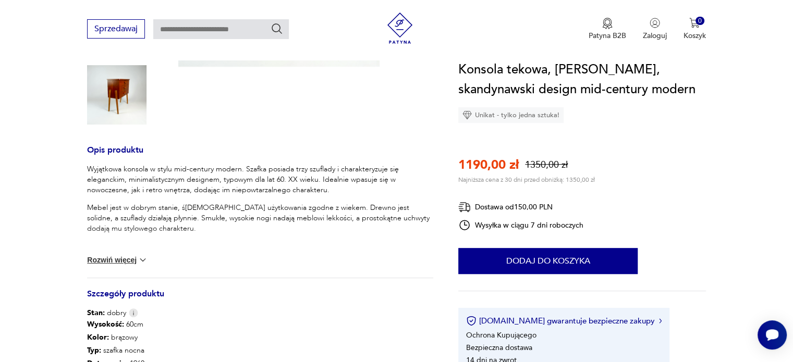
scroll to position [428, 0]
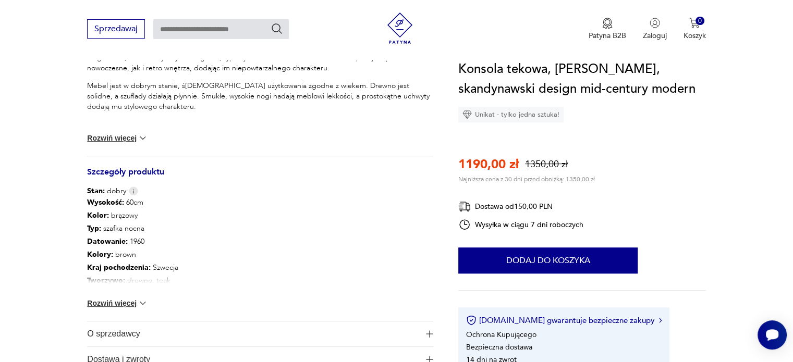
click at [128, 299] on button "Rozwiń więcej" at bounding box center [117, 303] width 60 height 10
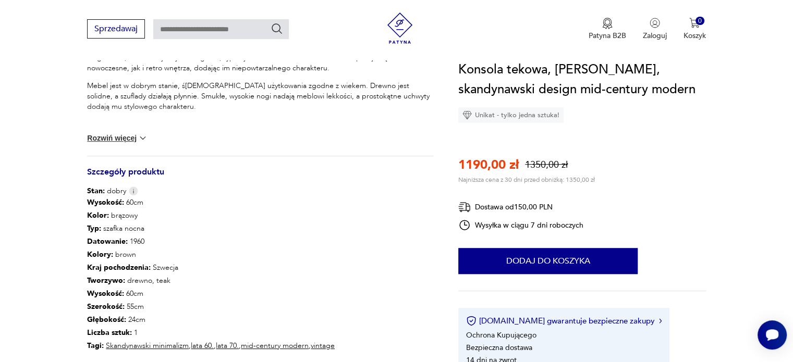
scroll to position [435, 0]
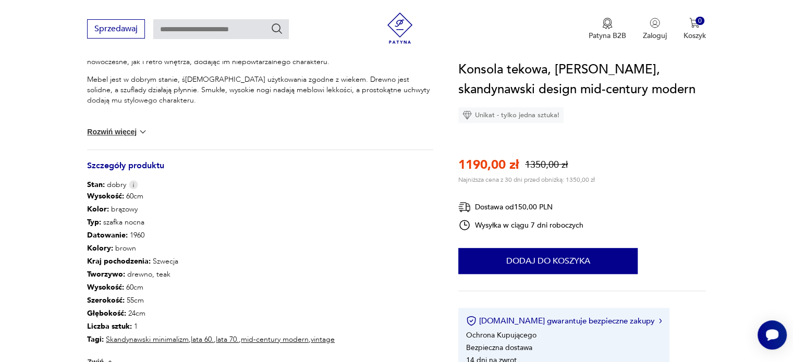
type input "**********"
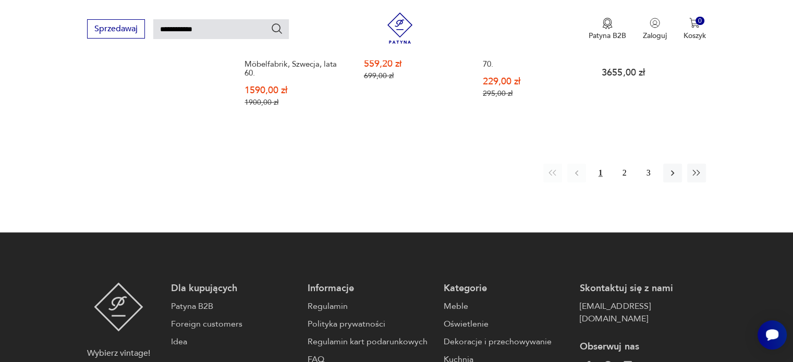
scroll to position [938, 0]
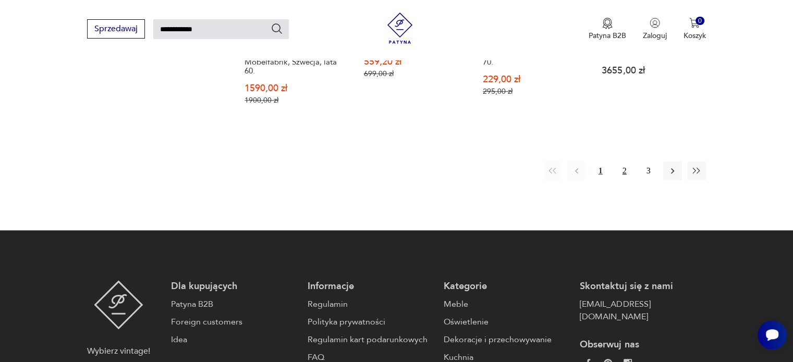
click at [621, 162] on button "2" at bounding box center [624, 171] width 19 height 19
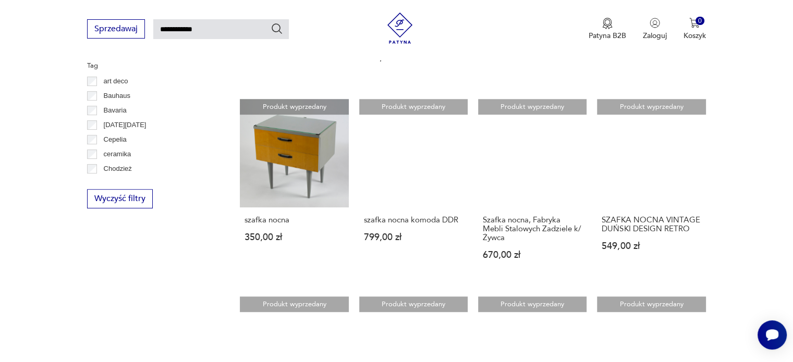
scroll to position [543, 0]
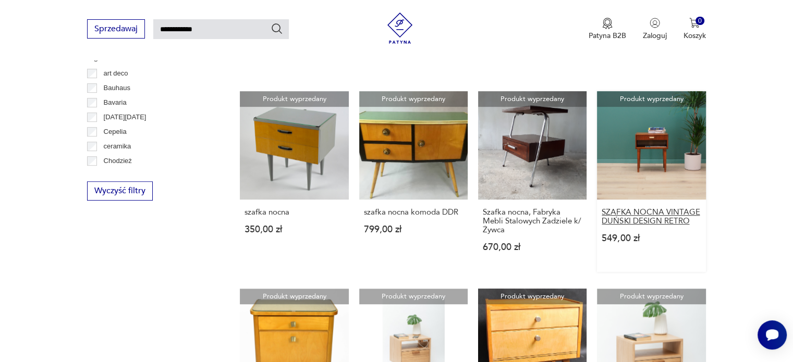
click at [645, 208] on h3 "SZAFKA NOCNA VINTAGE DUŃSKI DESIGN RETRO" at bounding box center [650, 217] width 99 height 18
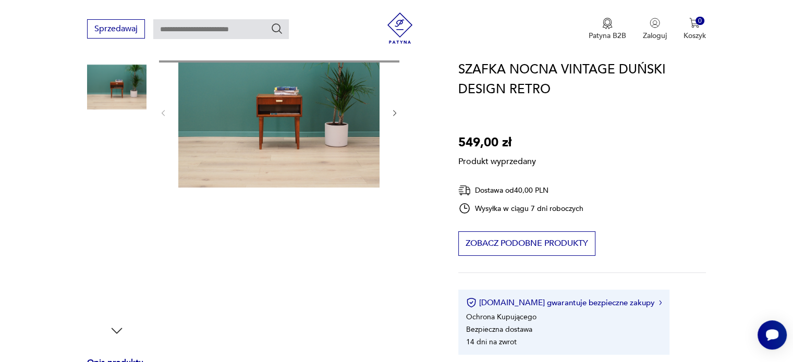
scroll to position [137, 0]
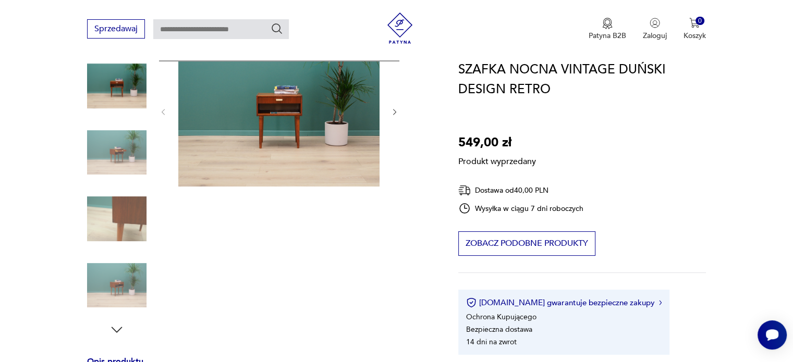
click at [144, 150] on div "Produkt wyprzedany Opis produktu Skandynawska szafka nocna z lat 60/70 - tych. …" at bounding box center [260, 360] width 346 height 650
click at [120, 166] on div "Produkt wyprzedany Opis produktu Skandynawska szafka nocna z lat 60/70 - tych. …" at bounding box center [260, 360] width 346 height 650
click at [133, 215] on div "Produkt wyprzedany Opis produktu Skandynawska szafka nocna z lat 60/70 - tych. …" at bounding box center [260, 360] width 346 height 650
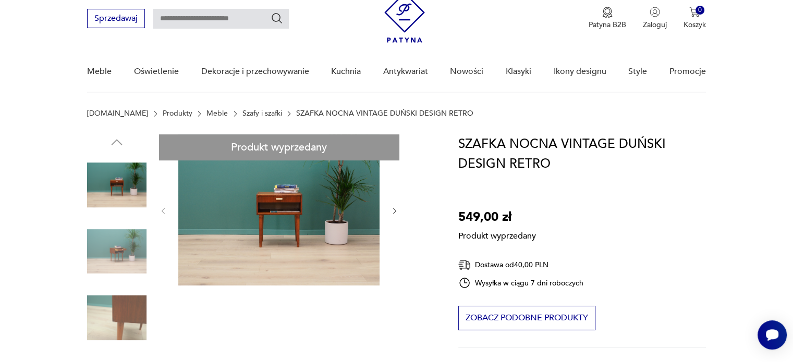
scroll to position [0, 0]
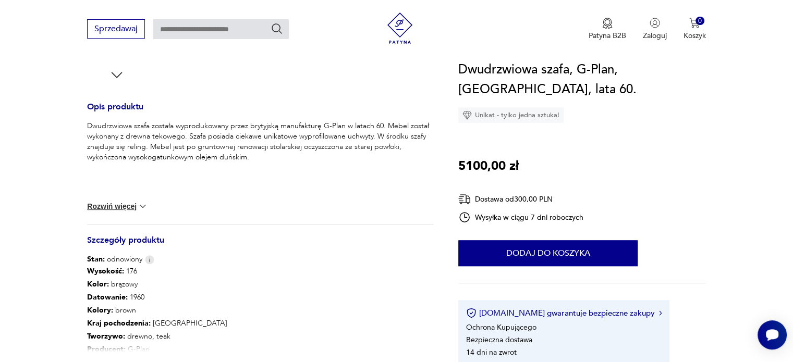
scroll to position [425, 0]
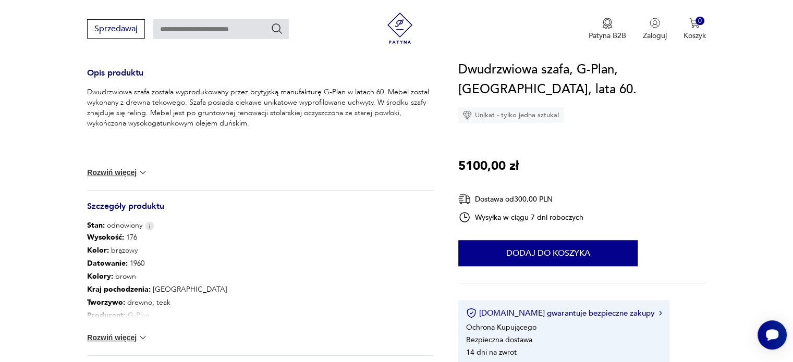
click at [133, 335] on button "Rozwiń więcej" at bounding box center [117, 338] width 60 height 10
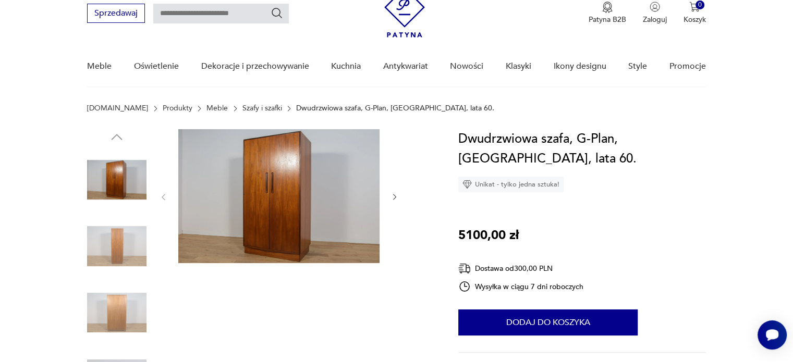
scroll to position [42, 0]
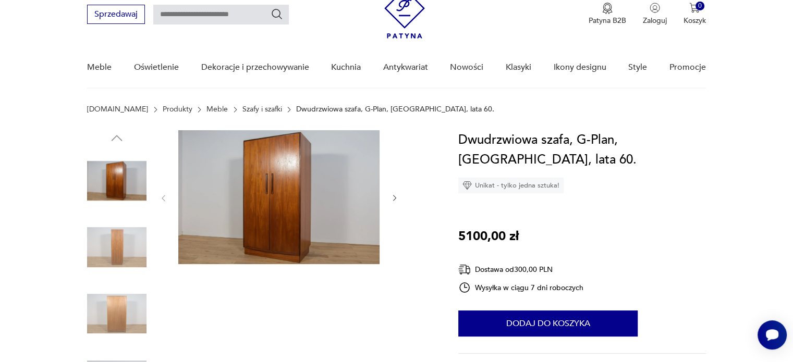
click at [101, 169] on img at bounding box center [116, 180] width 59 height 59
click at [393, 198] on icon "button" at bounding box center [394, 198] width 9 height 9
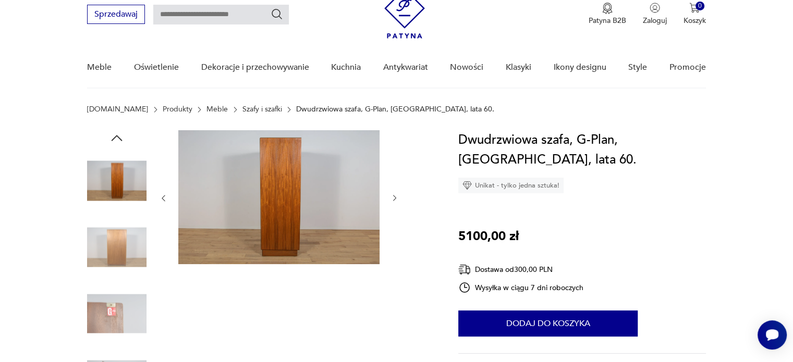
click at [393, 198] on icon "button" at bounding box center [394, 198] width 9 height 9
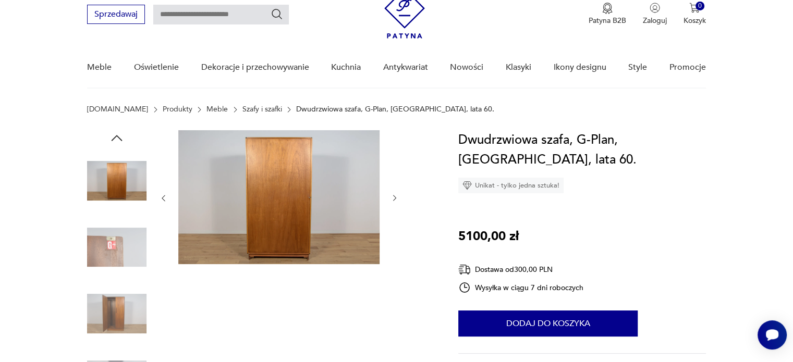
click at [393, 198] on icon "button" at bounding box center [394, 198] width 9 height 9
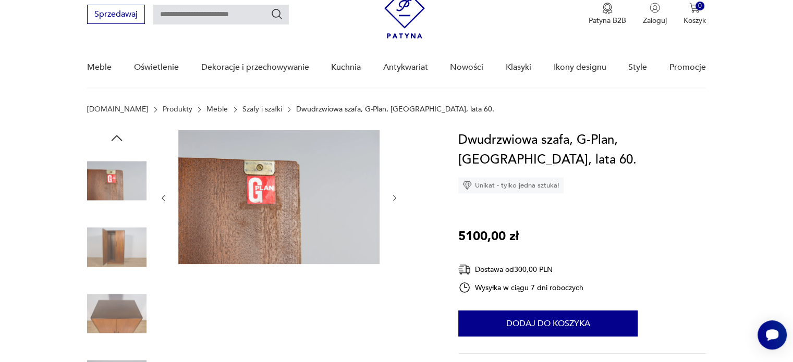
click at [393, 198] on icon "button" at bounding box center [394, 198] width 9 height 9
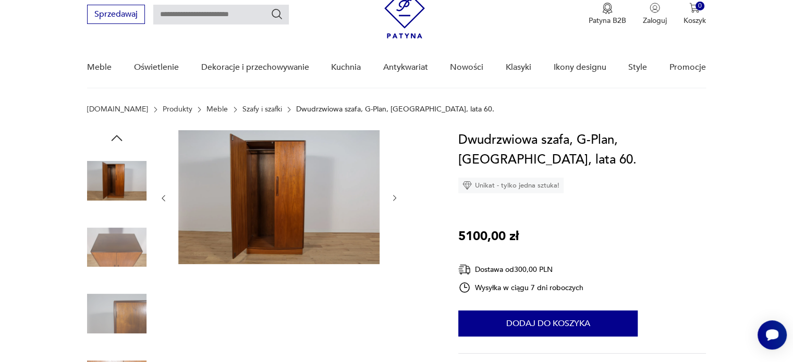
click at [393, 198] on icon "button" at bounding box center [394, 198] width 9 height 9
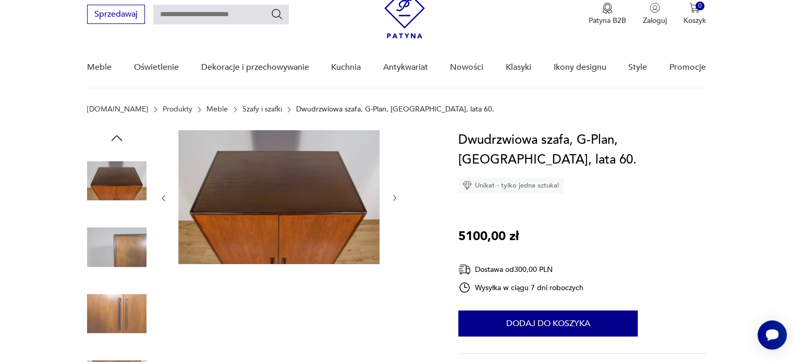
click at [393, 198] on icon "button" at bounding box center [394, 198] width 9 height 9
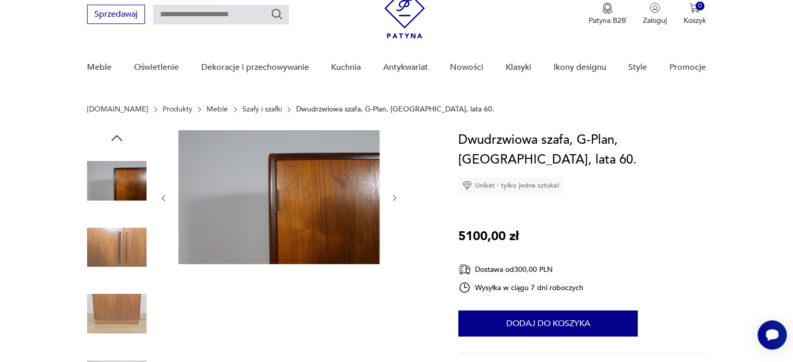
click at [393, 198] on icon "button" at bounding box center [394, 198] width 9 height 9
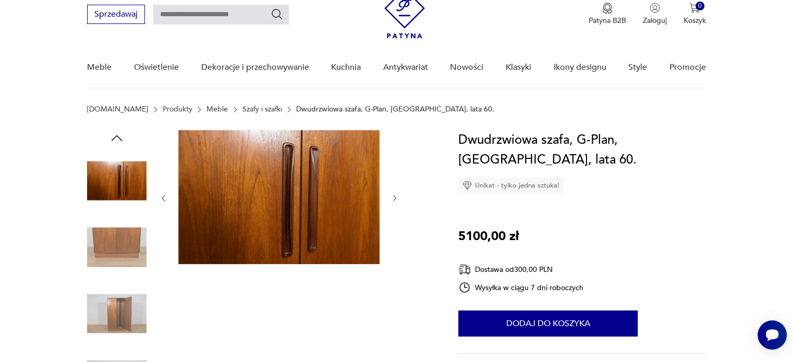
click at [393, 198] on icon "button" at bounding box center [394, 198] width 9 height 9
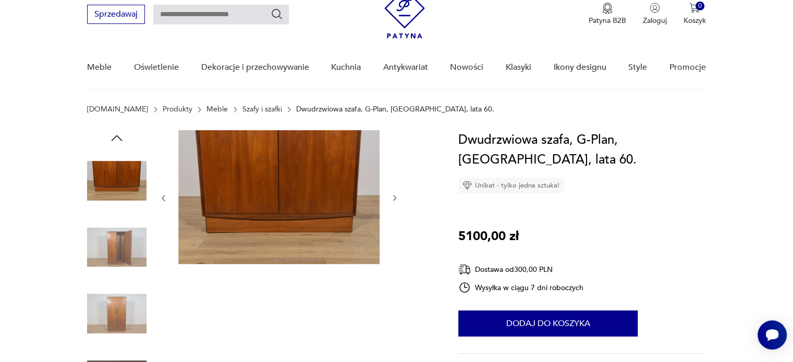
click at [393, 198] on icon "button" at bounding box center [394, 198] width 9 height 9
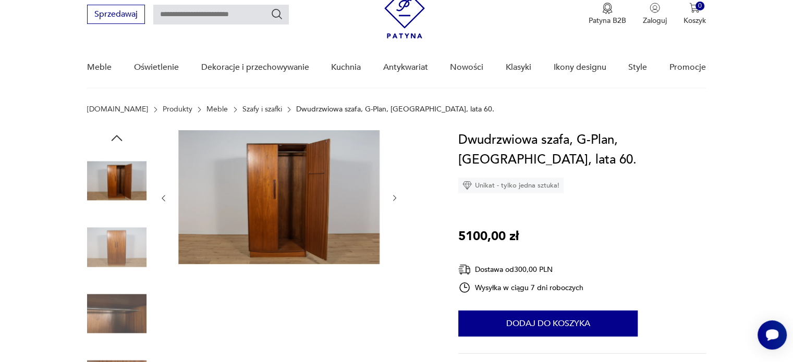
click at [393, 198] on icon "button" at bounding box center [394, 198] width 9 height 9
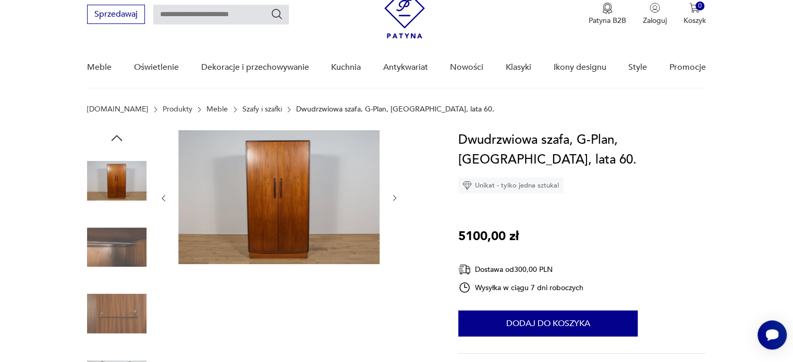
click at [393, 198] on icon "button" at bounding box center [394, 198] width 9 height 9
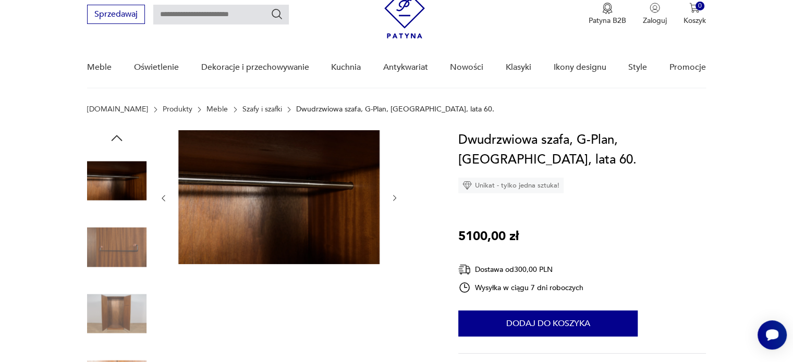
click at [393, 198] on icon "button" at bounding box center [394, 198] width 9 height 9
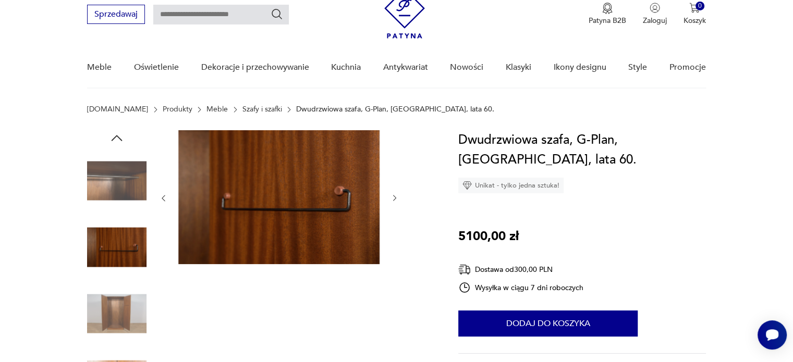
click at [393, 198] on icon "button" at bounding box center [394, 198] width 9 height 9
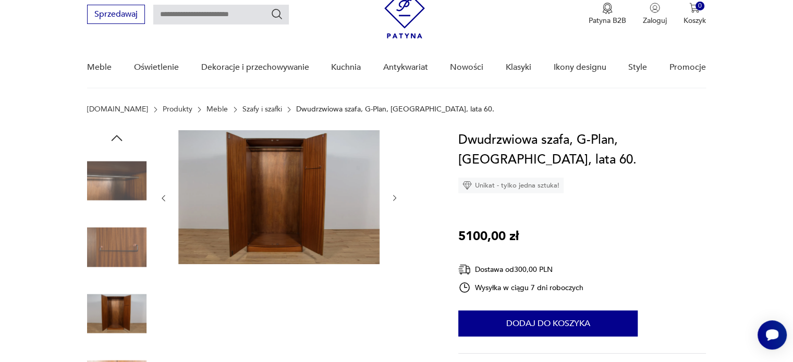
click at [393, 198] on icon "button" at bounding box center [394, 198] width 9 height 9
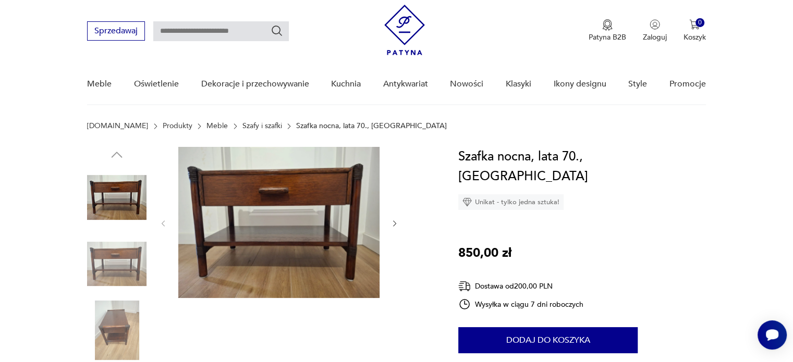
click at [119, 266] on img at bounding box center [116, 264] width 59 height 59
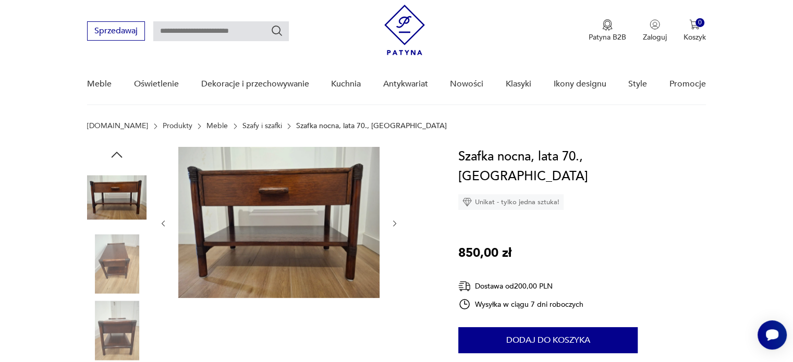
click at [119, 266] on img at bounding box center [116, 264] width 59 height 59
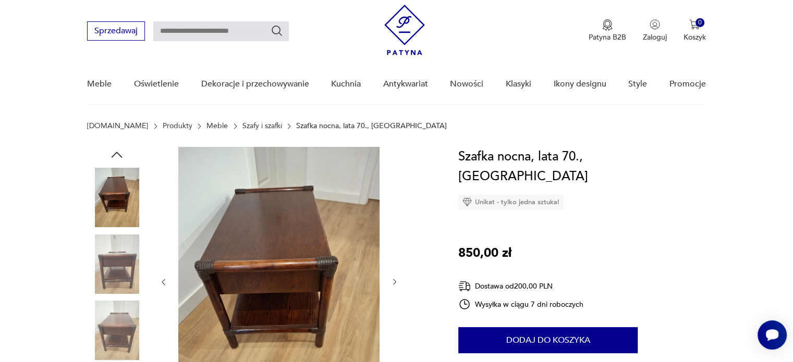
click at [119, 266] on img at bounding box center [116, 264] width 59 height 59
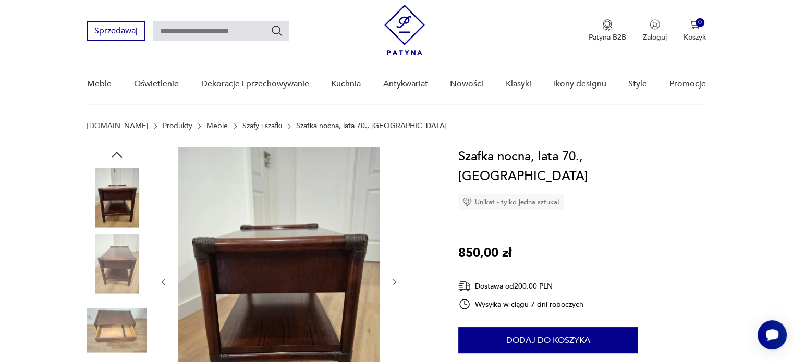
click at [119, 266] on img at bounding box center [116, 264] width 59 height 59
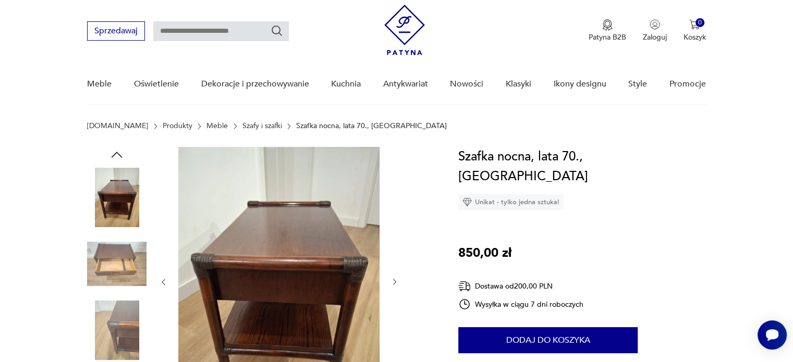
click at [119, 266] on img at bounding box center [116, 264] width 59 height 59
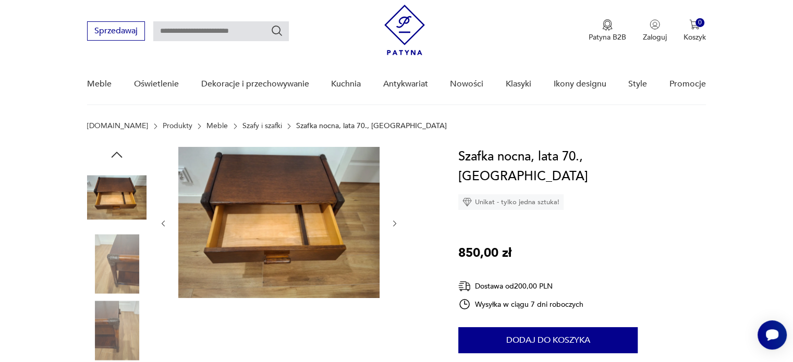
click at [119, 266] on img at bounding box center [116, 264] width 59 height 59
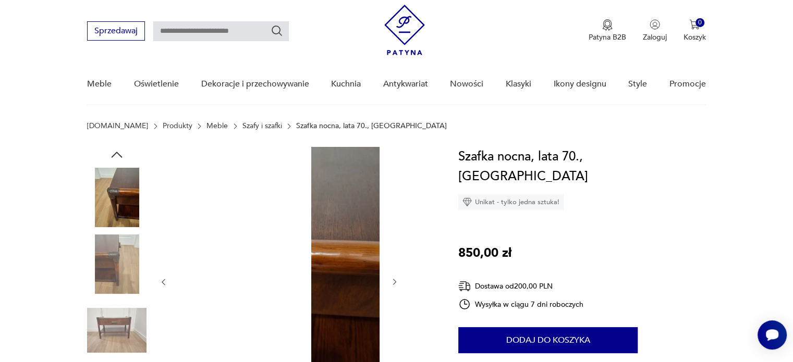
click at [119, 266] on img at bounding box center [116, 264] width 59 height 59
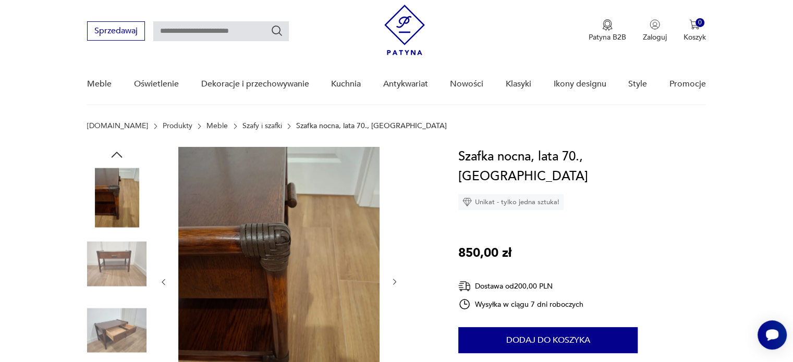
click at [119, 305] on img at bounding box center [116, 330] width 59 height 59
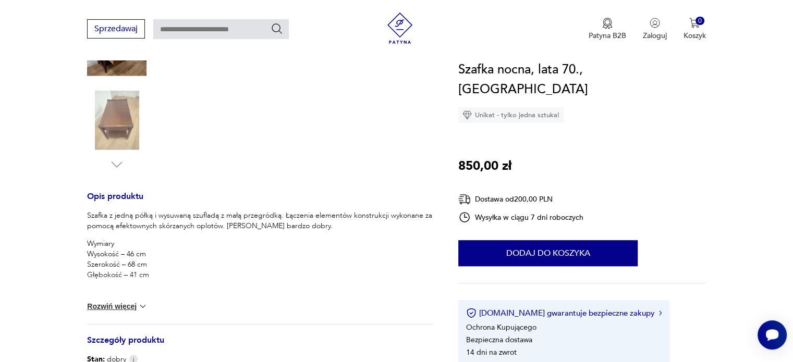
scroll to position [310, 0]
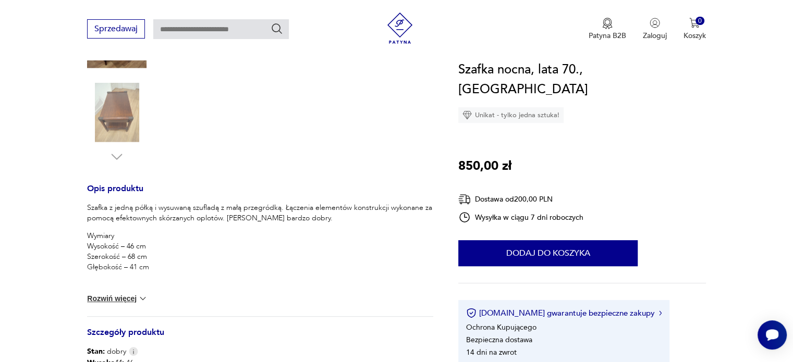
click at [89, 298] on button "Rozwiń więcej" at bounding box center [117, 298] width 60 height 10
